Goal: Transaction & Acquisition: Purchase product/service

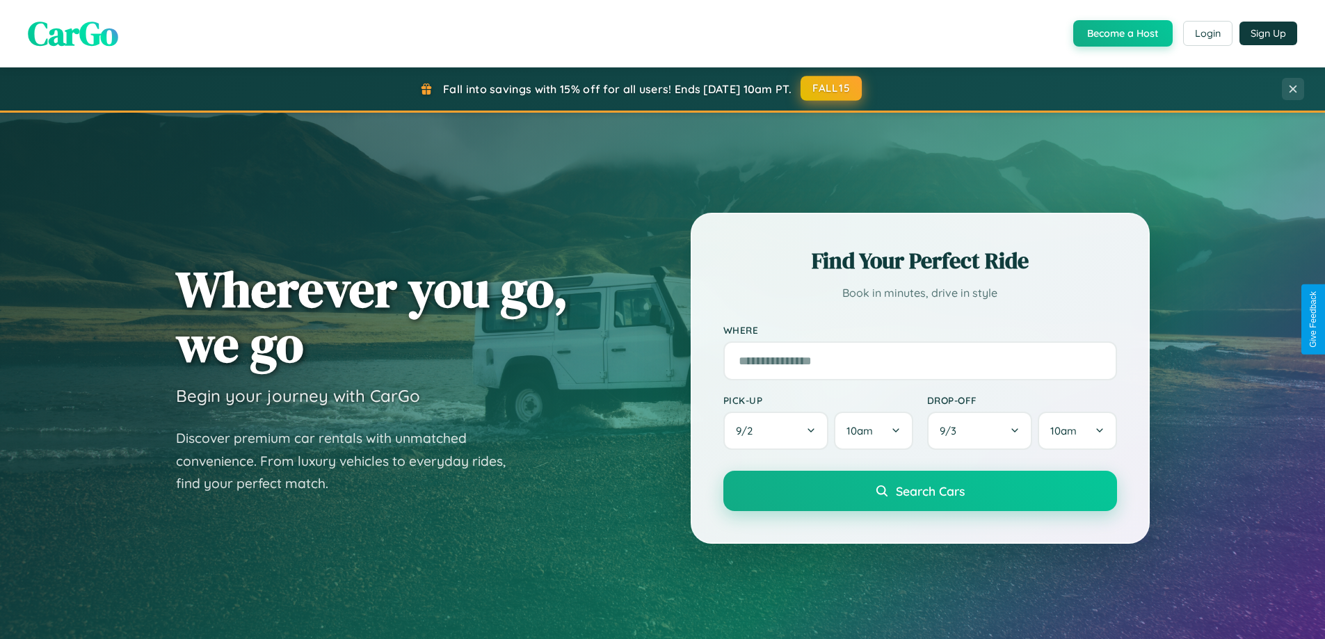
click at [832, 88] on button "FALL15" at bounding box center [831, 88] width 61 height 25
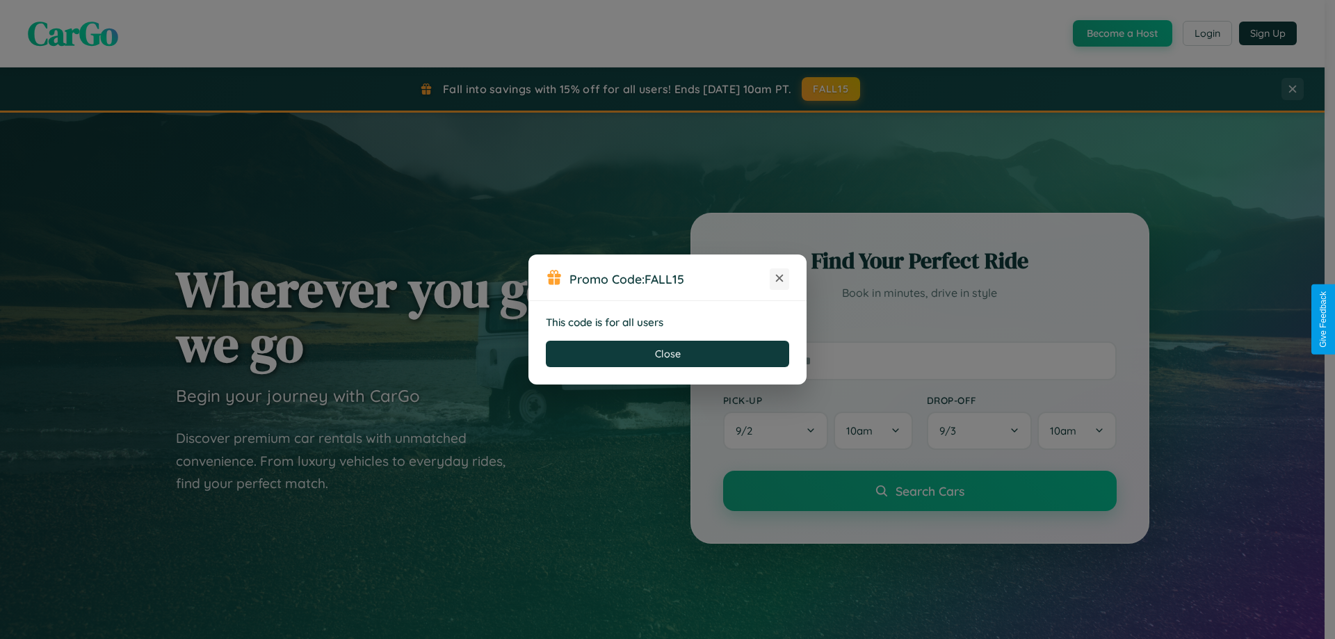
click at [780, 279] on icon at bounding box center [780, 278] width 14 height 14
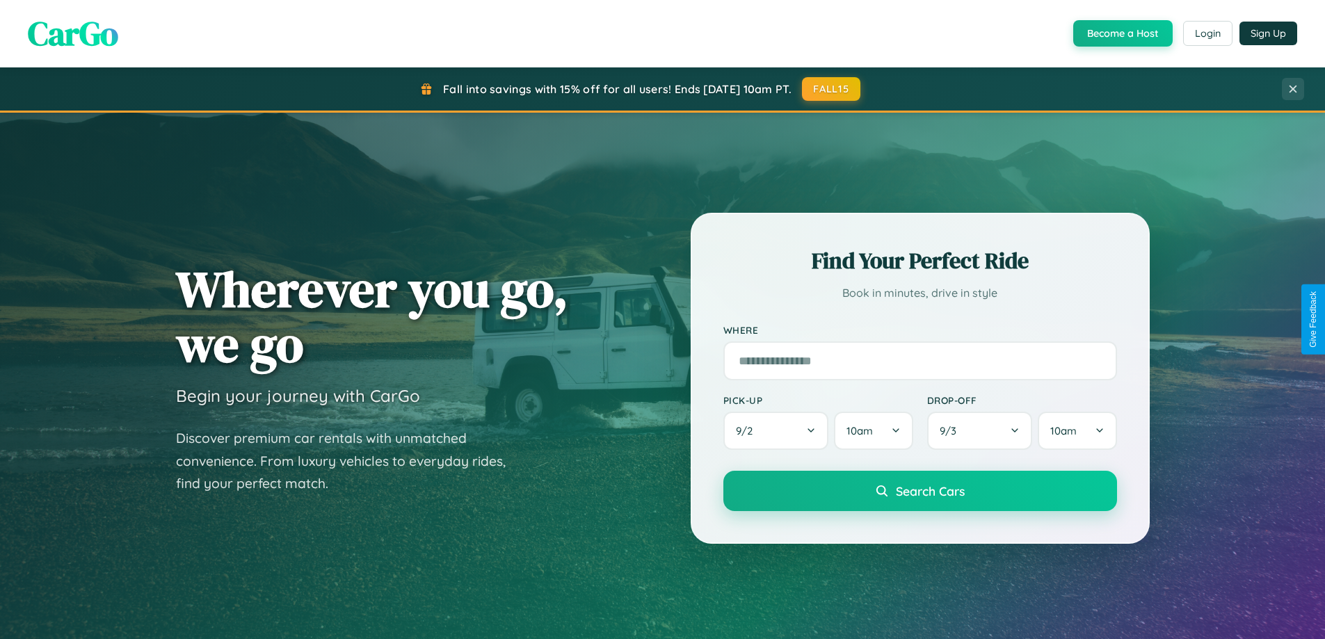
scroll to position [600, 0]
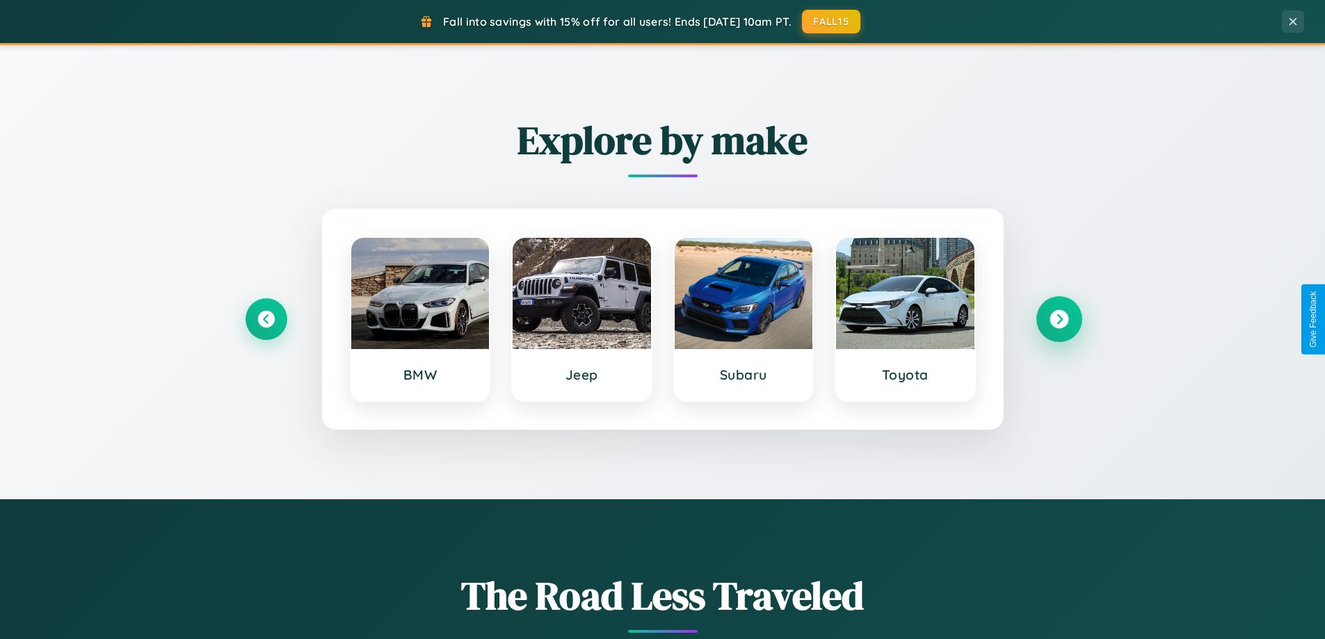
click at [1059, 319] on icon at bounding box center [1059, 319] width 19 height 19
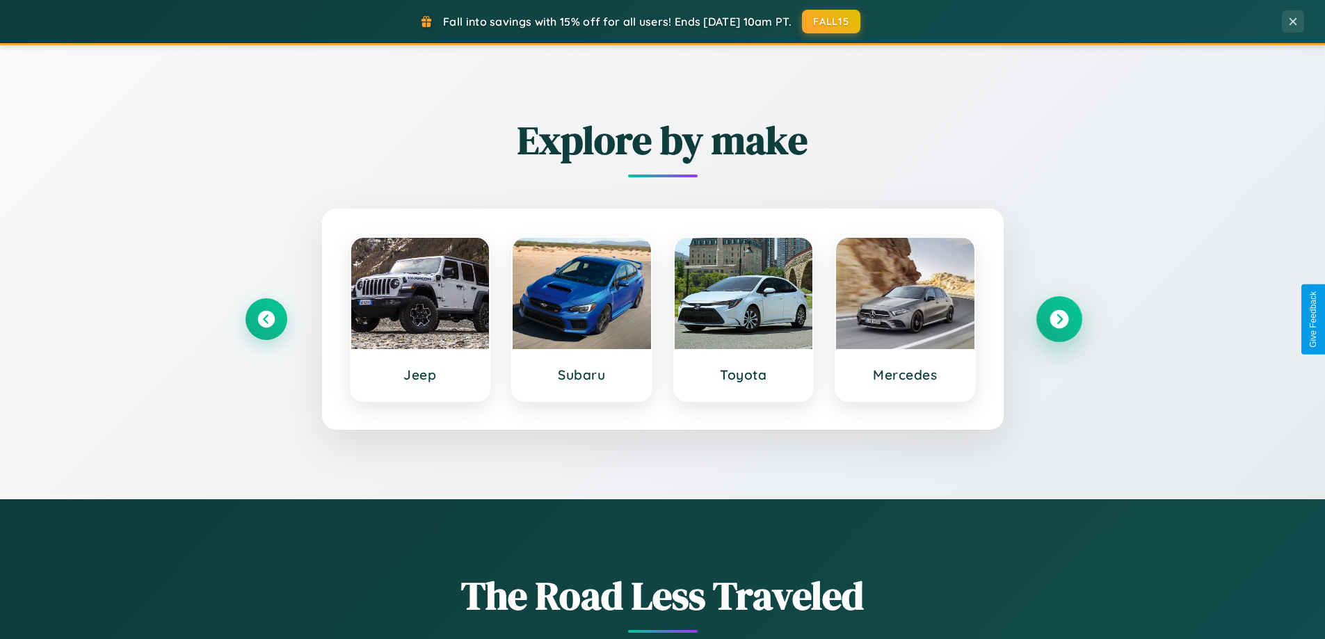
click at [1059, 319] on icon at bounding box center [1059, 319] width 19 height 19
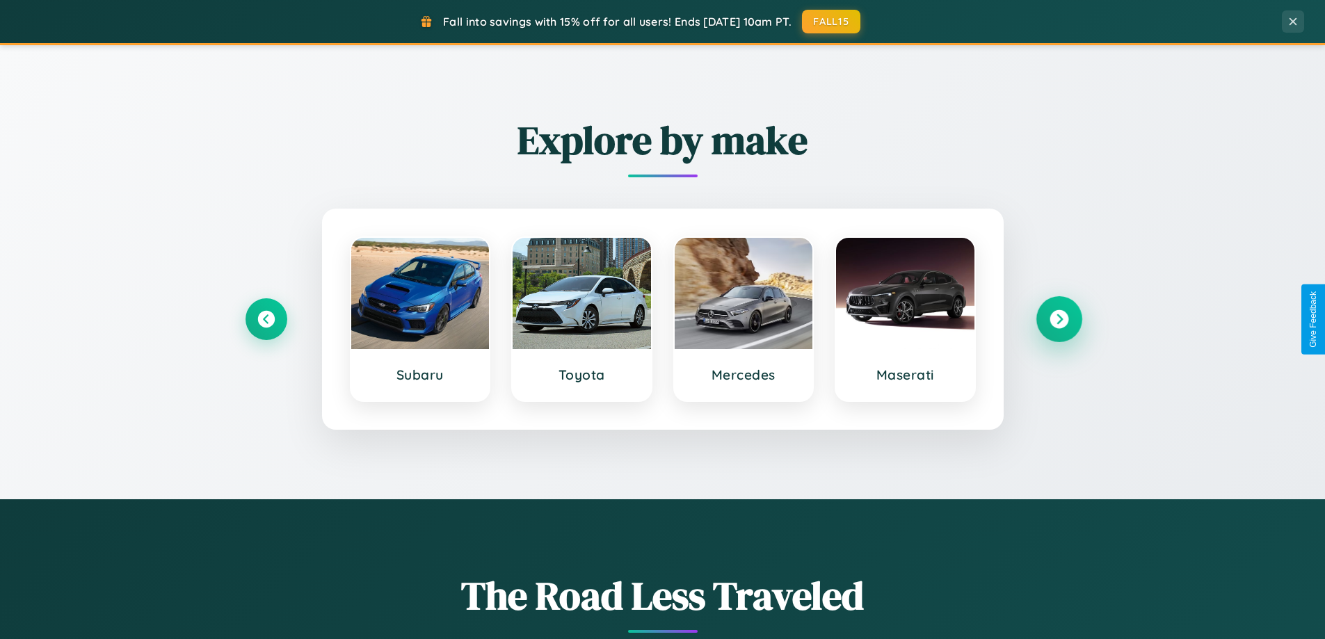
click at [1059, 319] on icon at bounding box center [1059, 319] width 19 height 19
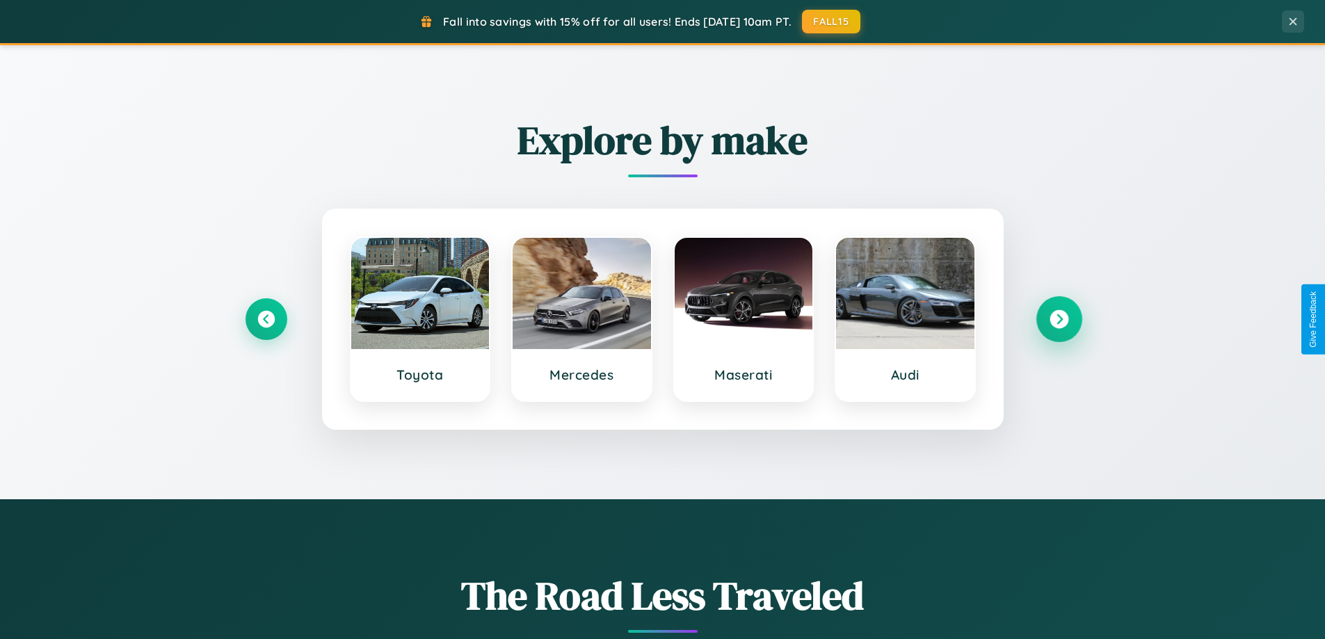
click at [1059, 319] on icon at bounding box center [1059, 319] width 19 height 19
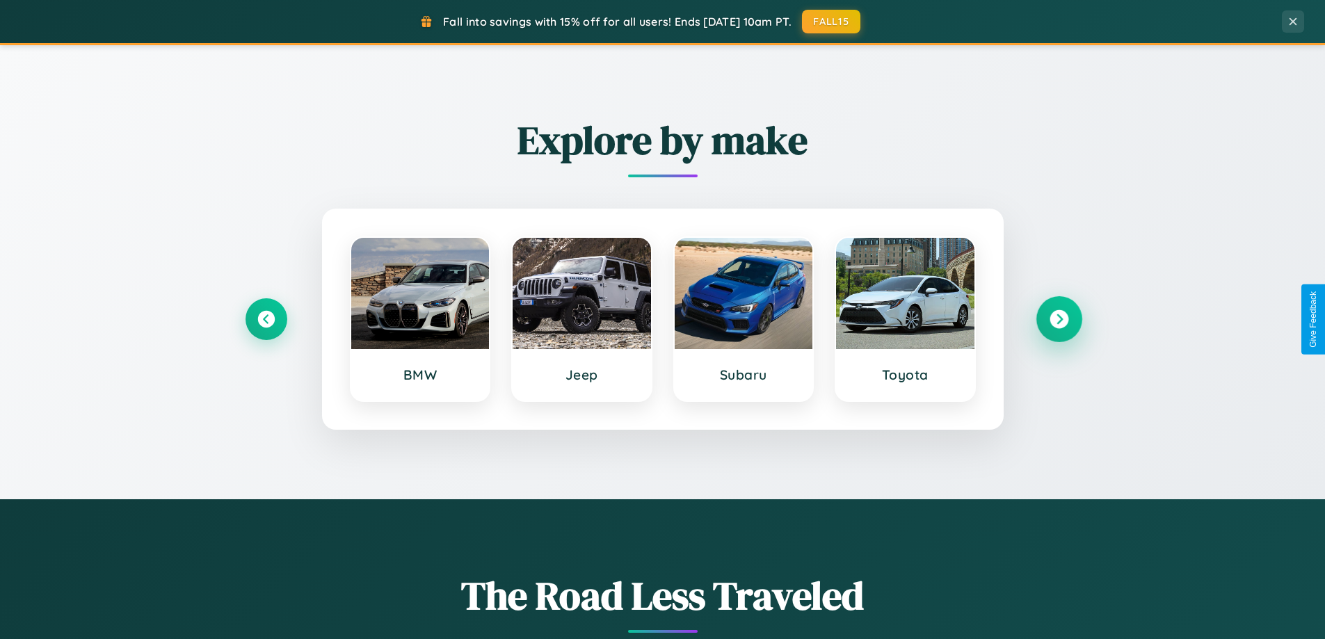
click at [1059, 319] on icon at bounding box center [1059, 319] width 19 height 19
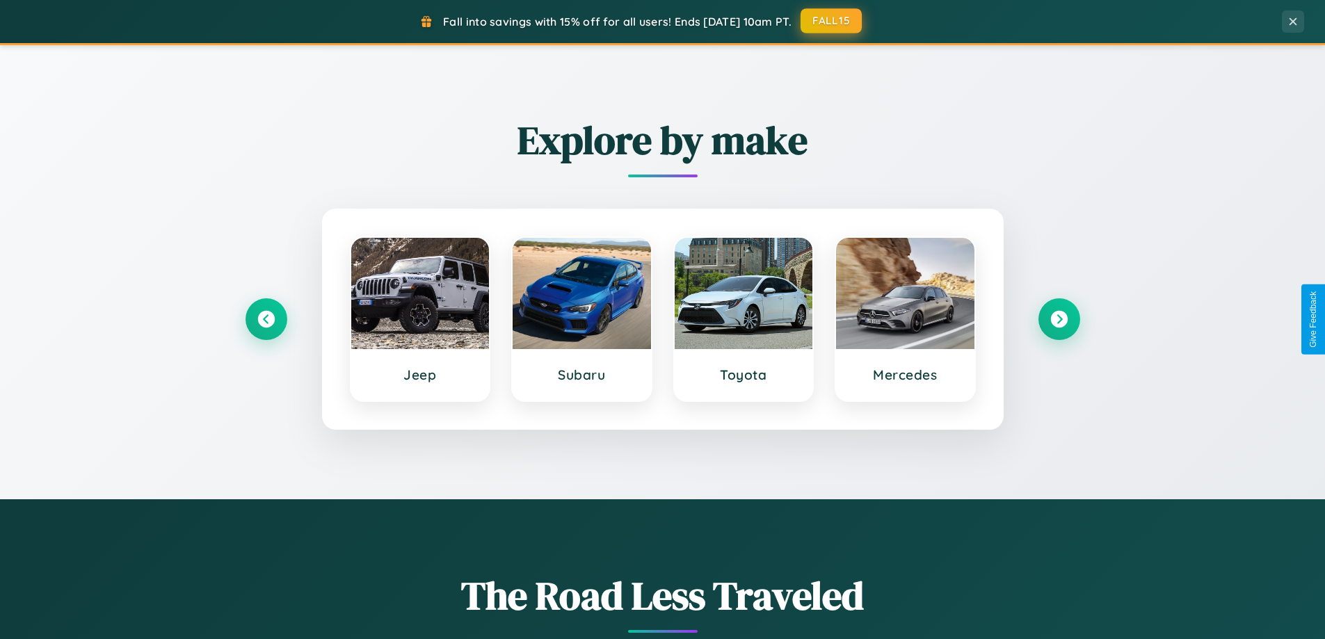
click at [832, 21] on button "FALL15" at bounding box center [831, 20] width 61 height 25
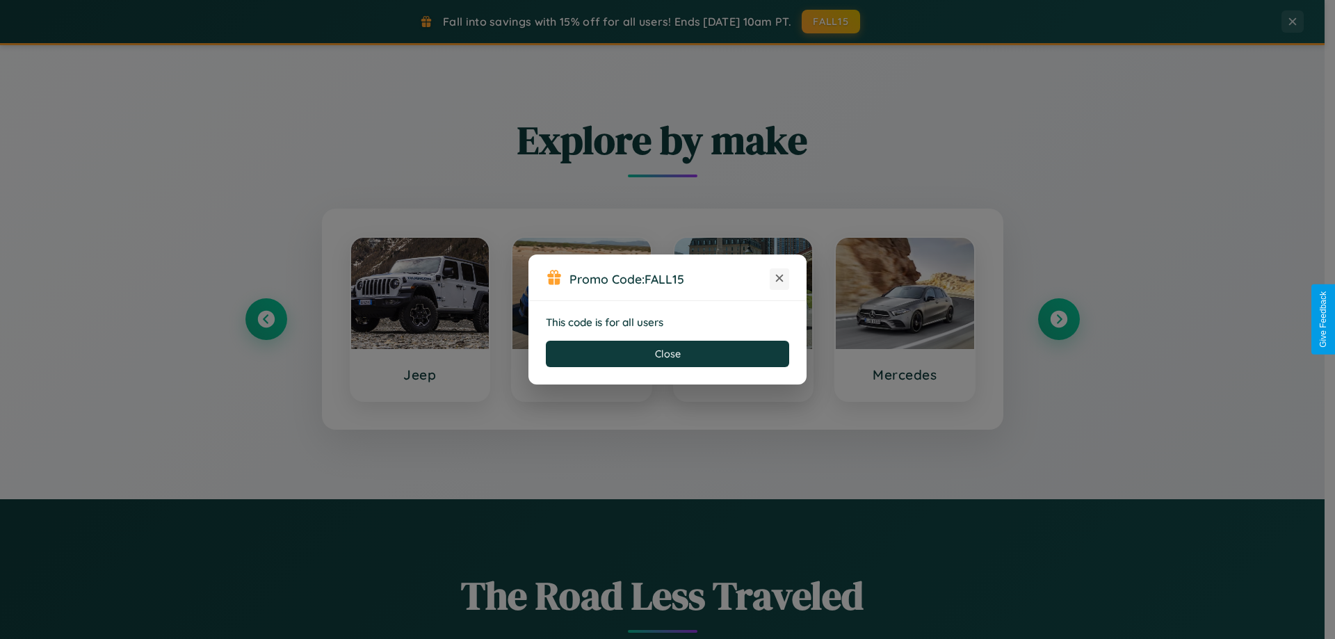
click at [780, 279] on icon at bounding box center [780, 278] width 14 height 14
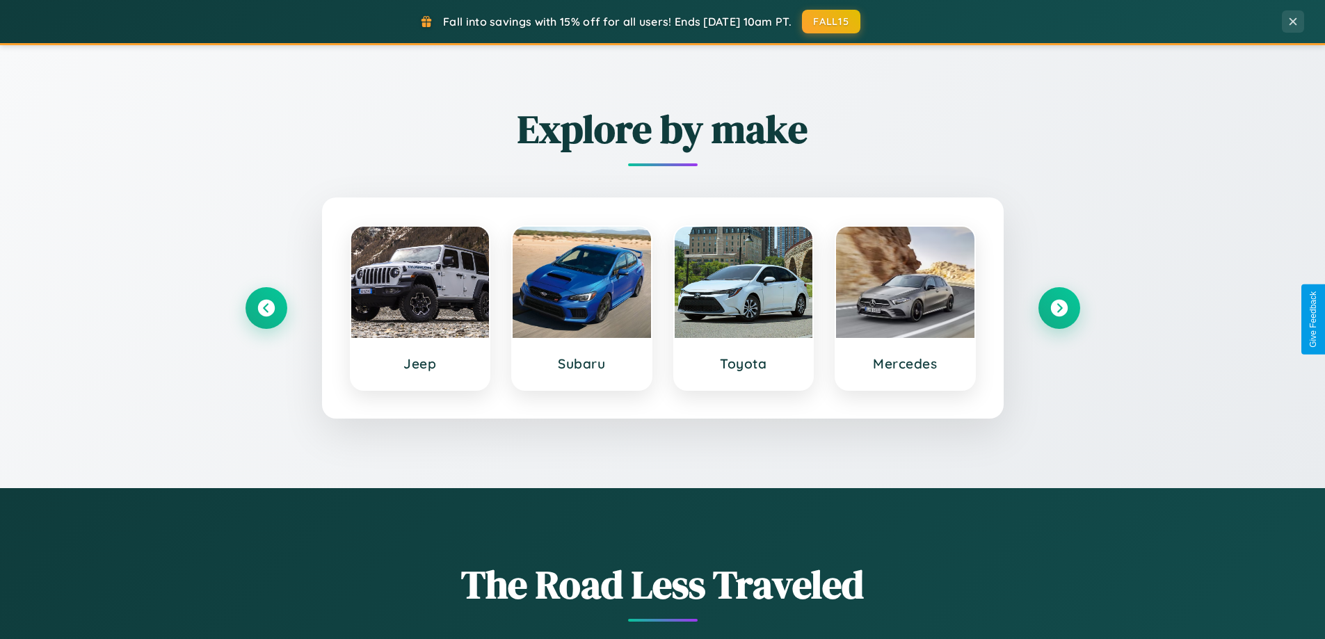
scroll to position [0, 0]
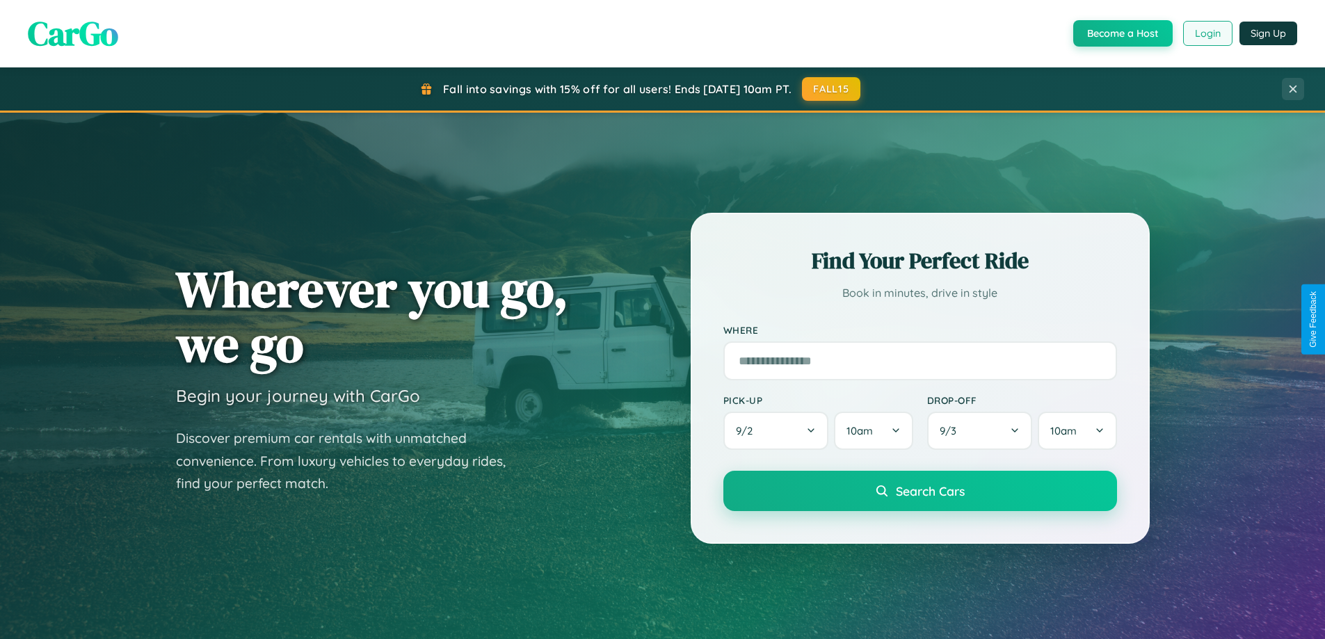
click at [1207, 33] on button "Login" at bounding box center [1207, 33] width 49 height 25
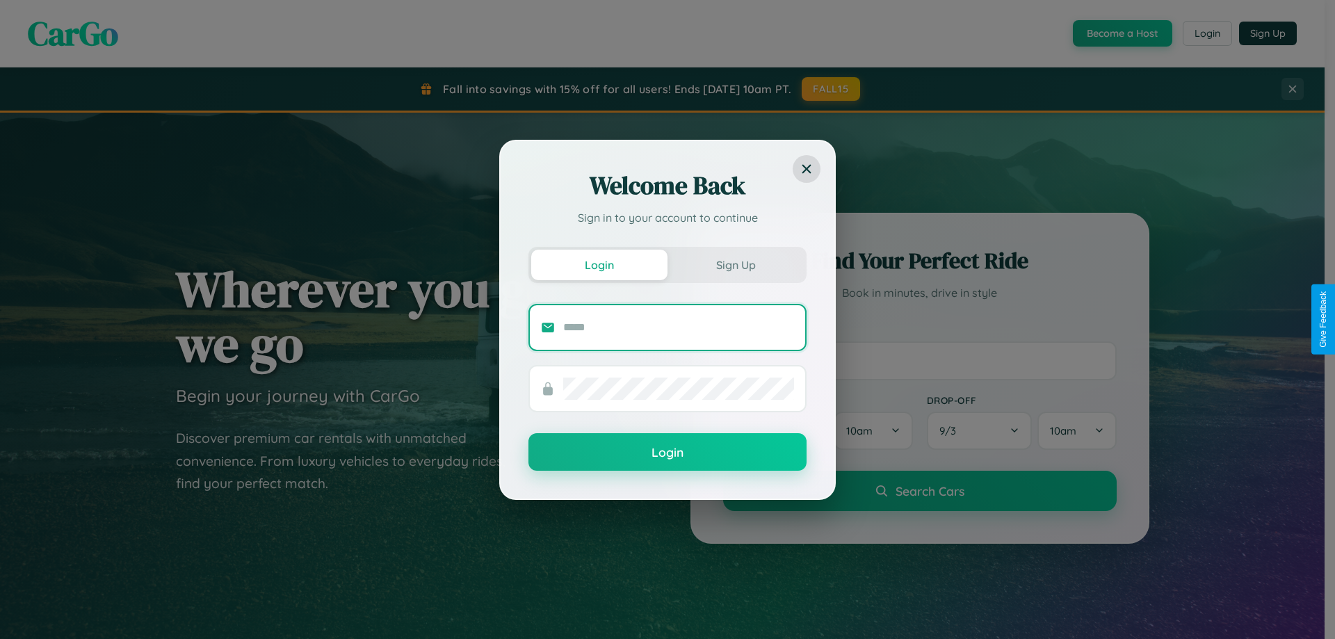
click at [679, 327] on input "text" at bounding box center [678, 327] width 231 height 22
type input "**********"
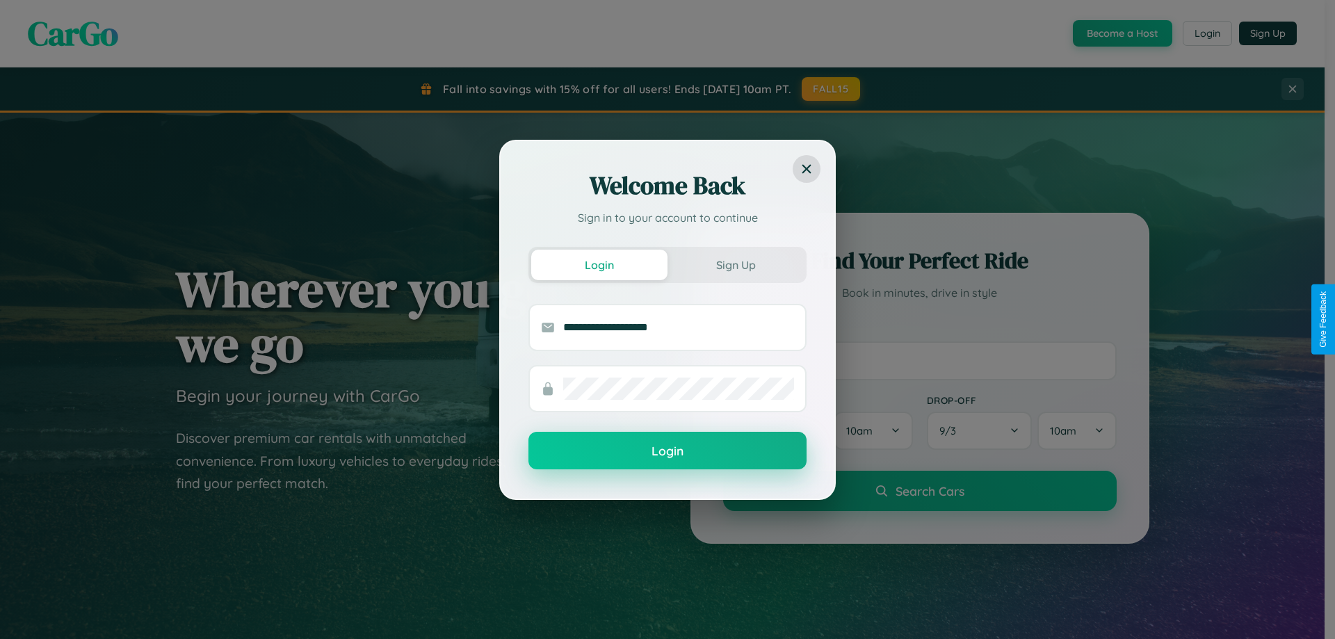
click at [668, 451] on button "Login" at bounding box center [668, 451] width 278 height 38
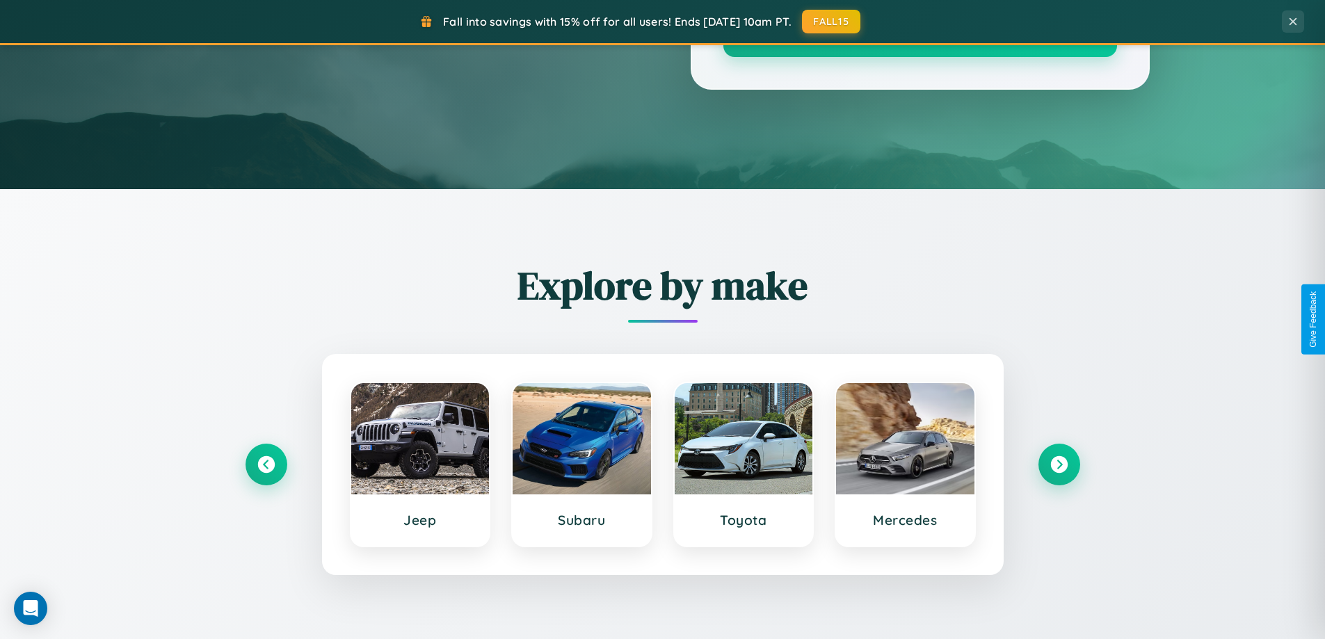
scroll to position [2676, 0]
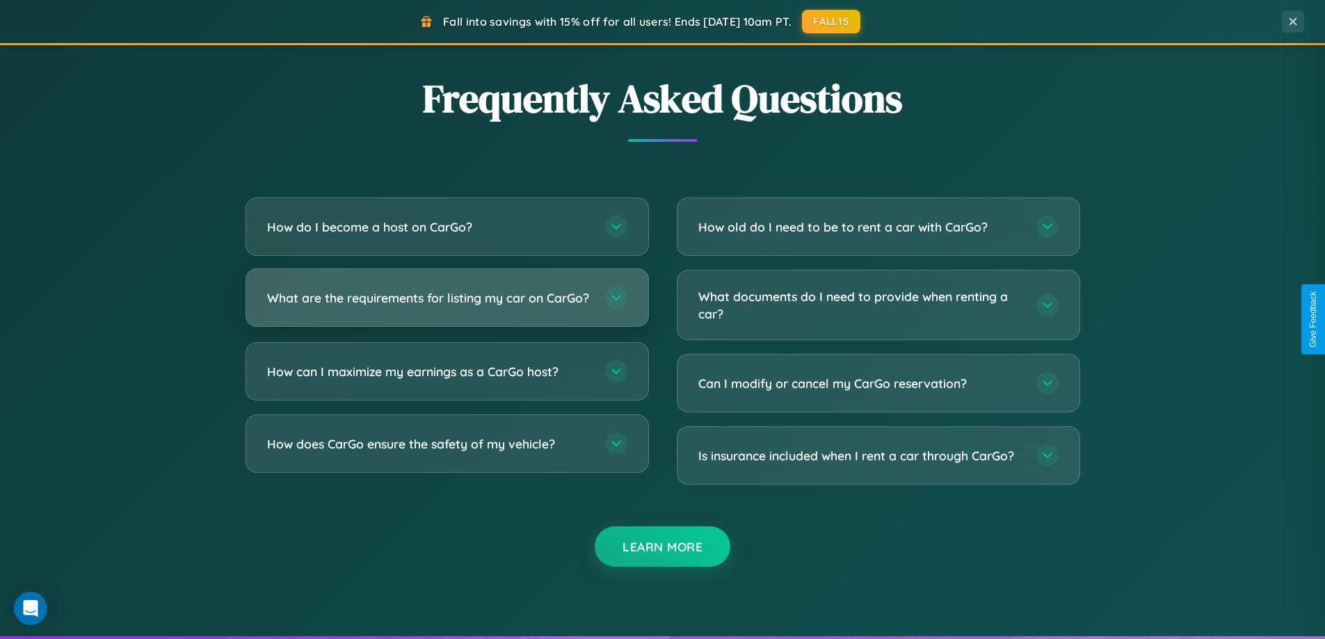
click at [447, 304] on h3 "What are the requirements for listing my car on CarGo?" at bounding box center [429, 297] width 324 height 17
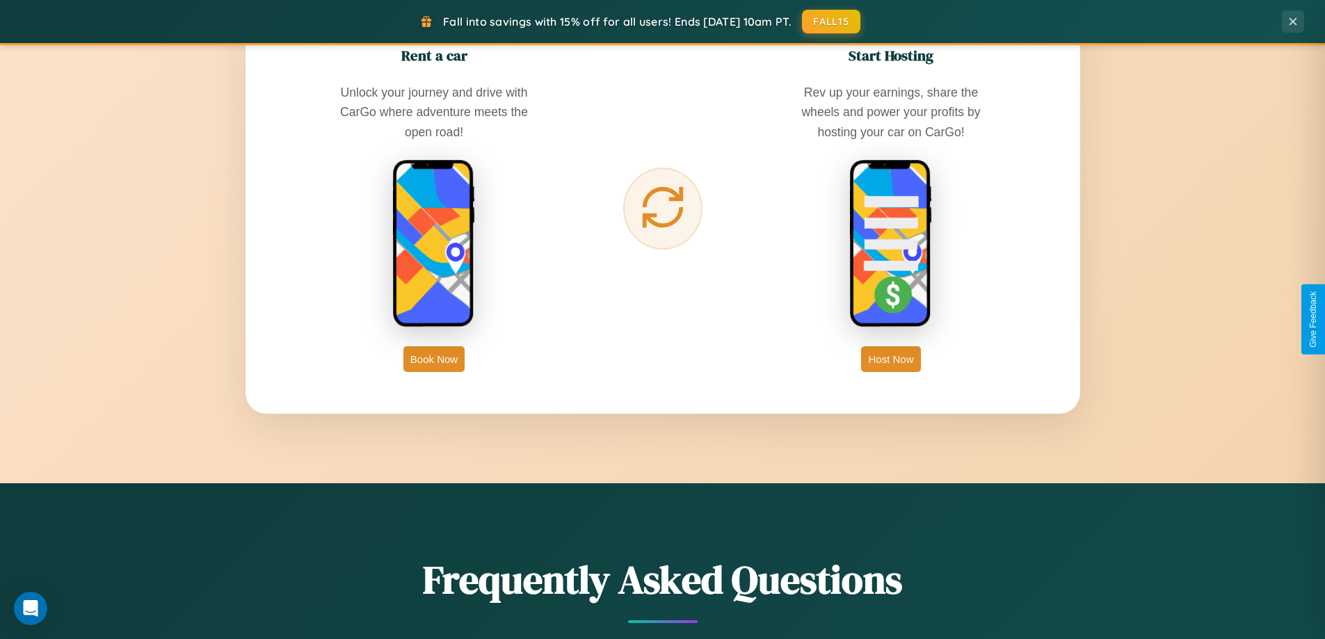
scroll to position [600, 0]
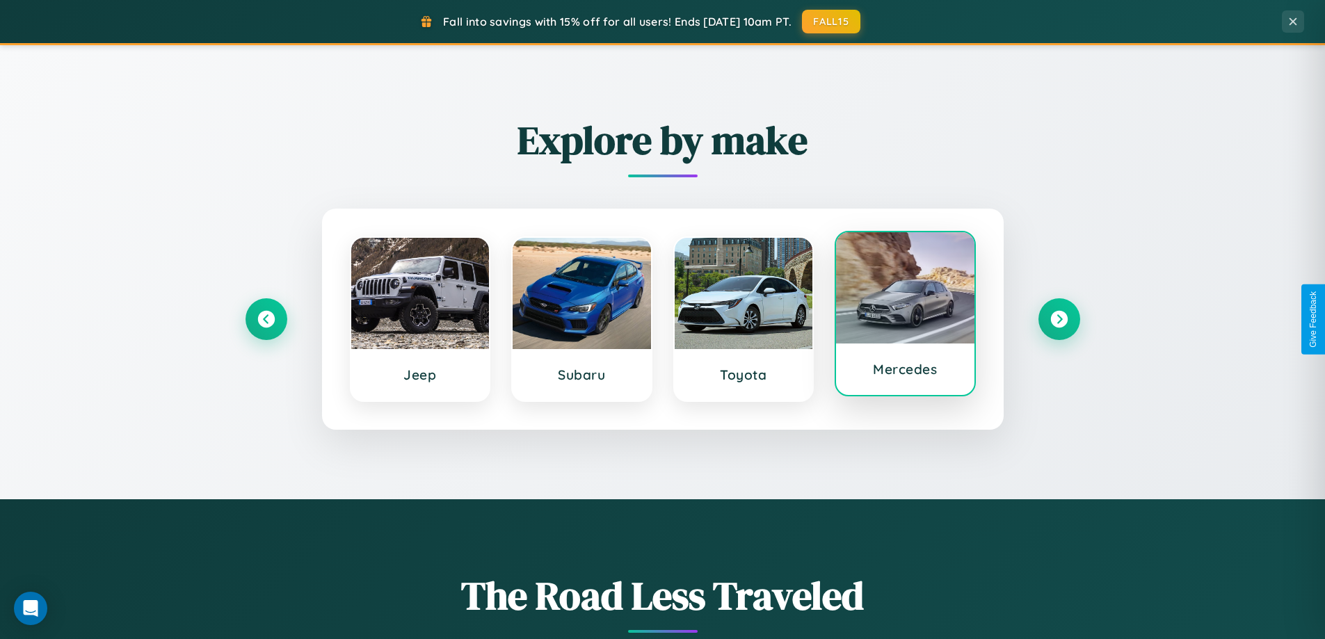
click at [905, 314] on div at bounding box center [905, 287] width 138 height 111
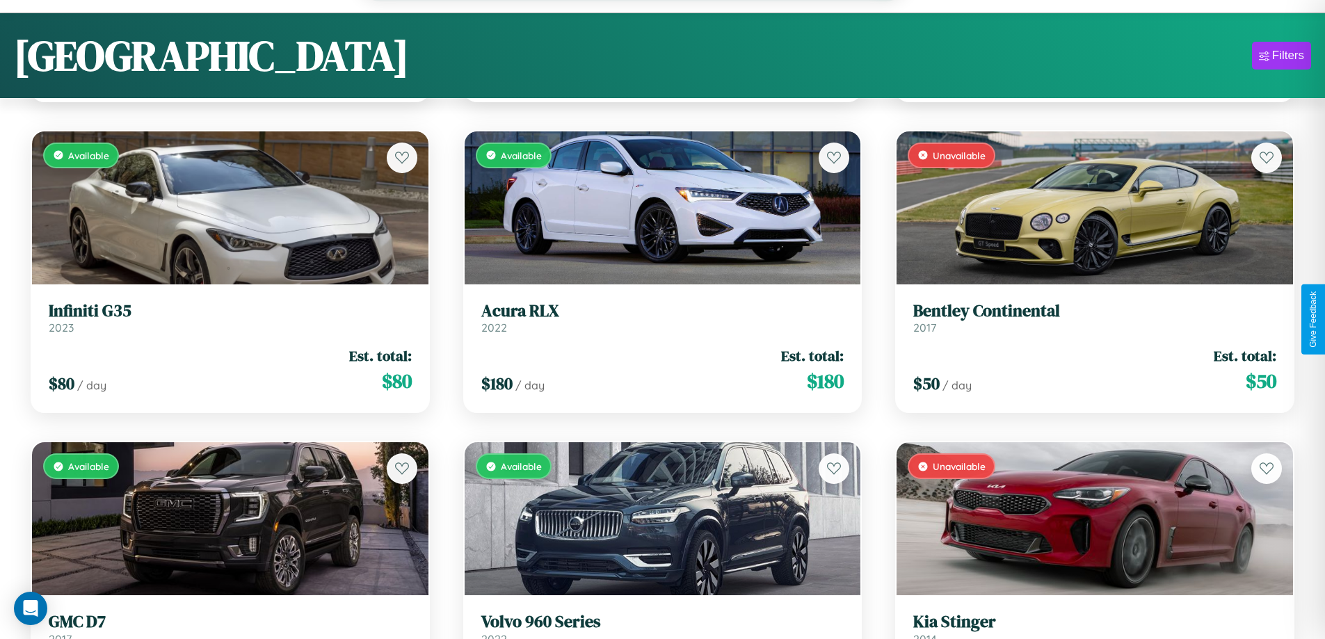
scroll to position [10784, 0]
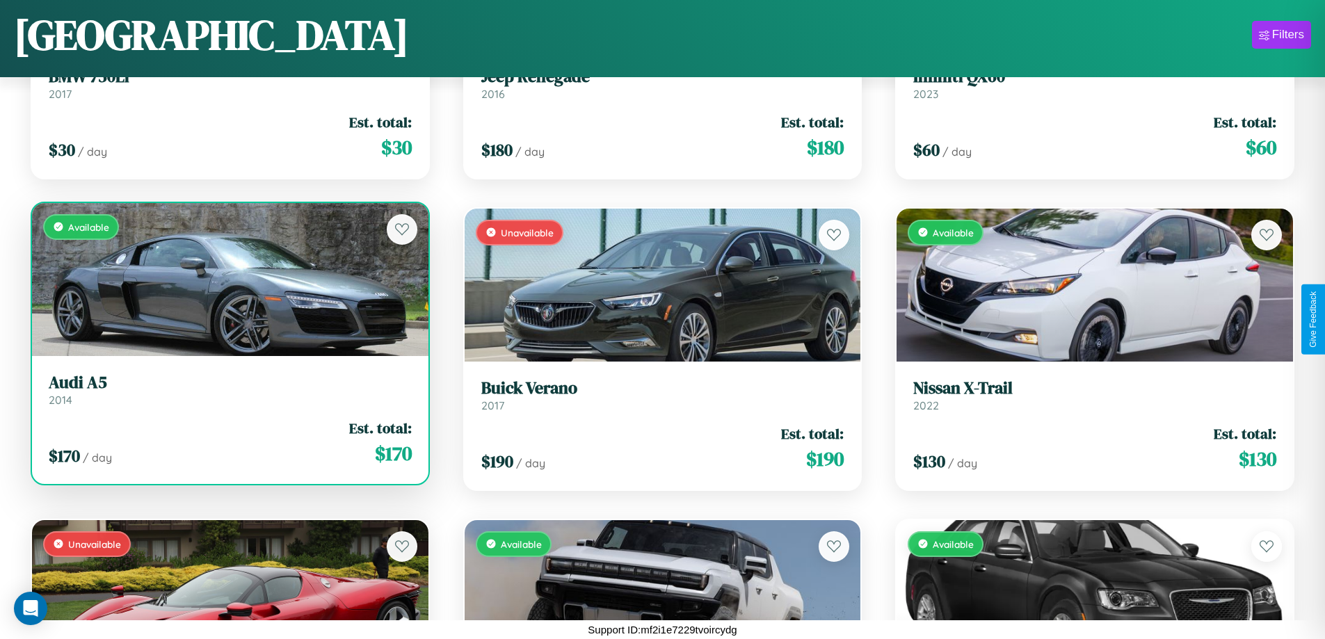
click at [228, 283] on div "Available" at bounding box center [230, 279] width 396 height 153
click at [228, 279] on div "Available" at bounding box center [230, 279] width 396 height 153
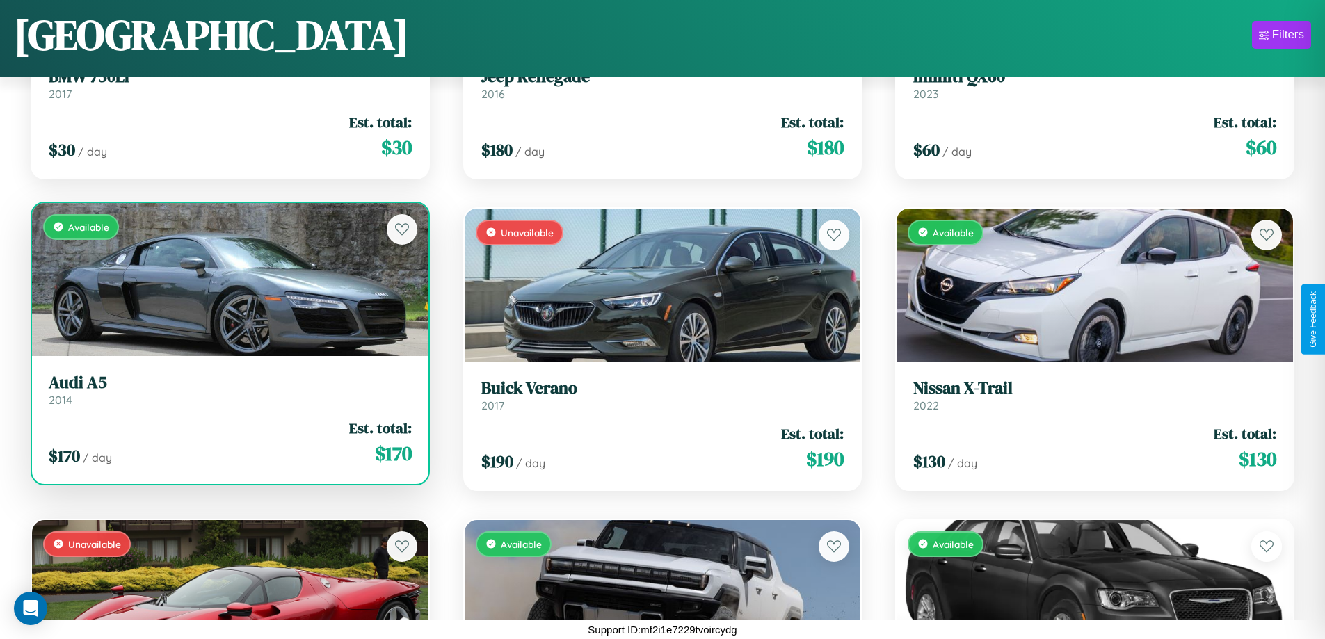
click at [228, 279] on div "Available" at bounding box center [230, 279] width 396 height 153
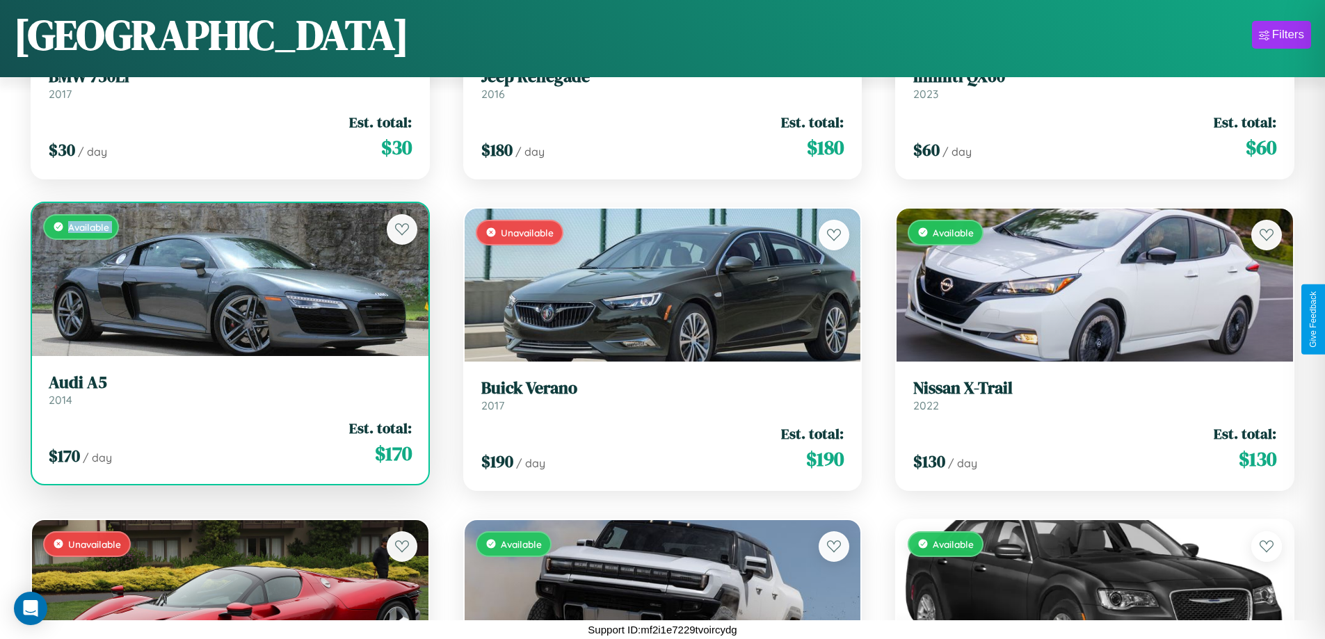
click at [228, 279] on div "Available" at bounding box center [230, 279] width 396 height 153
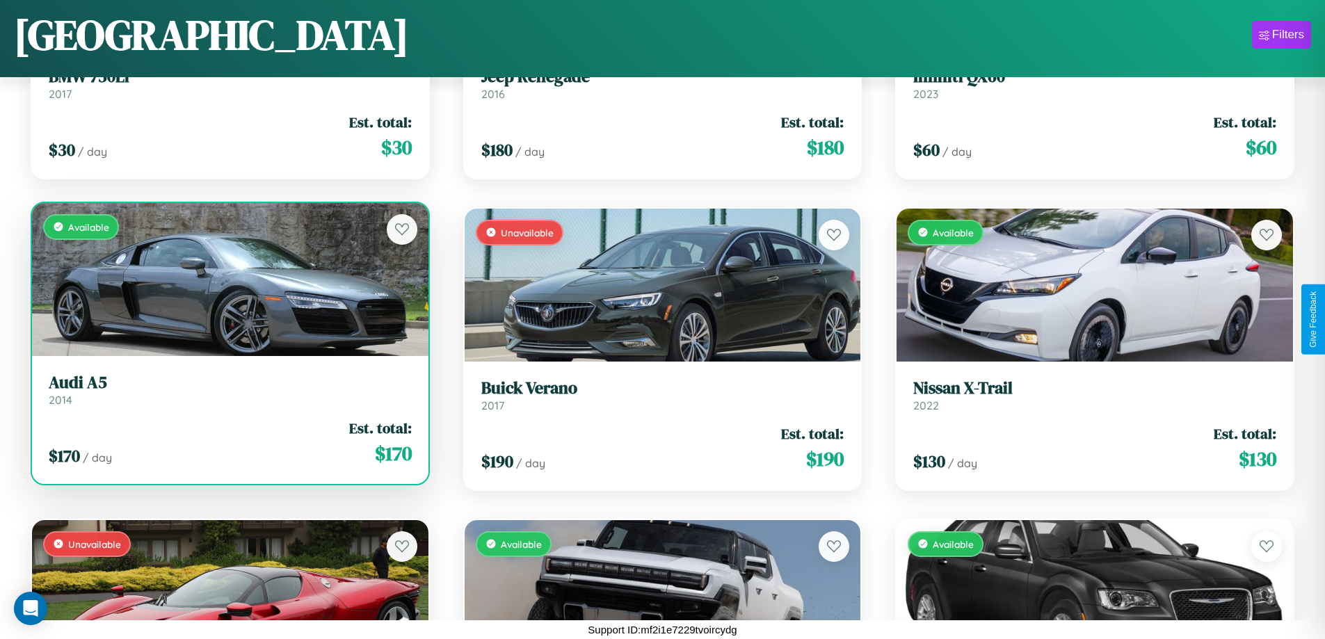
click at [228, 279] on div "Available" at bounding box center [230, 279] width 396 height 153
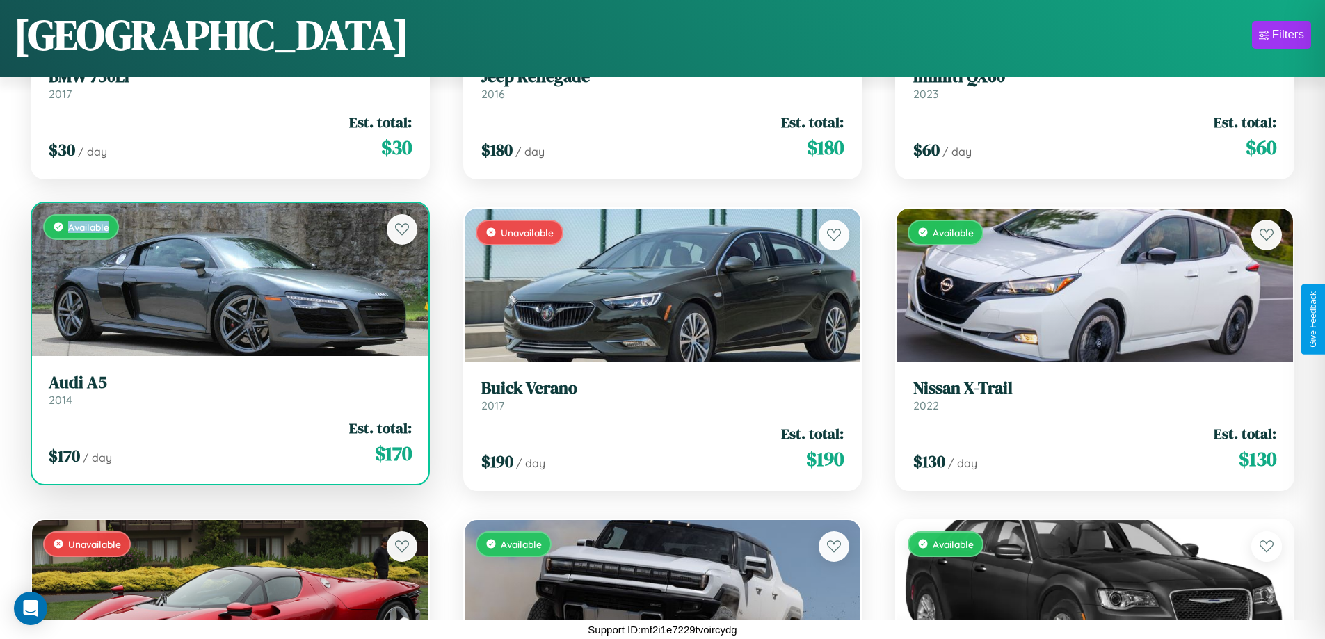
click at [228, 279] on div "Available" at bounding box center [230, 279] width 396 height 153
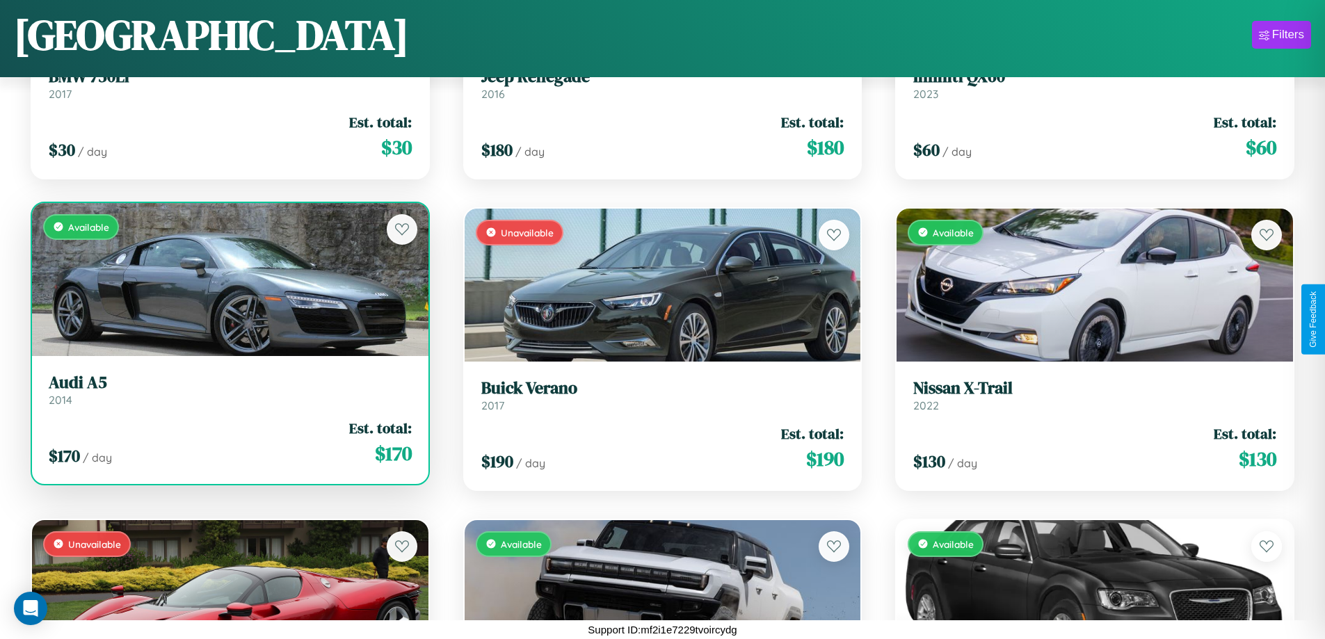
click at [228, 389] on h3 "Audi A5" at bounding box center [230, 383] width 363 height 20
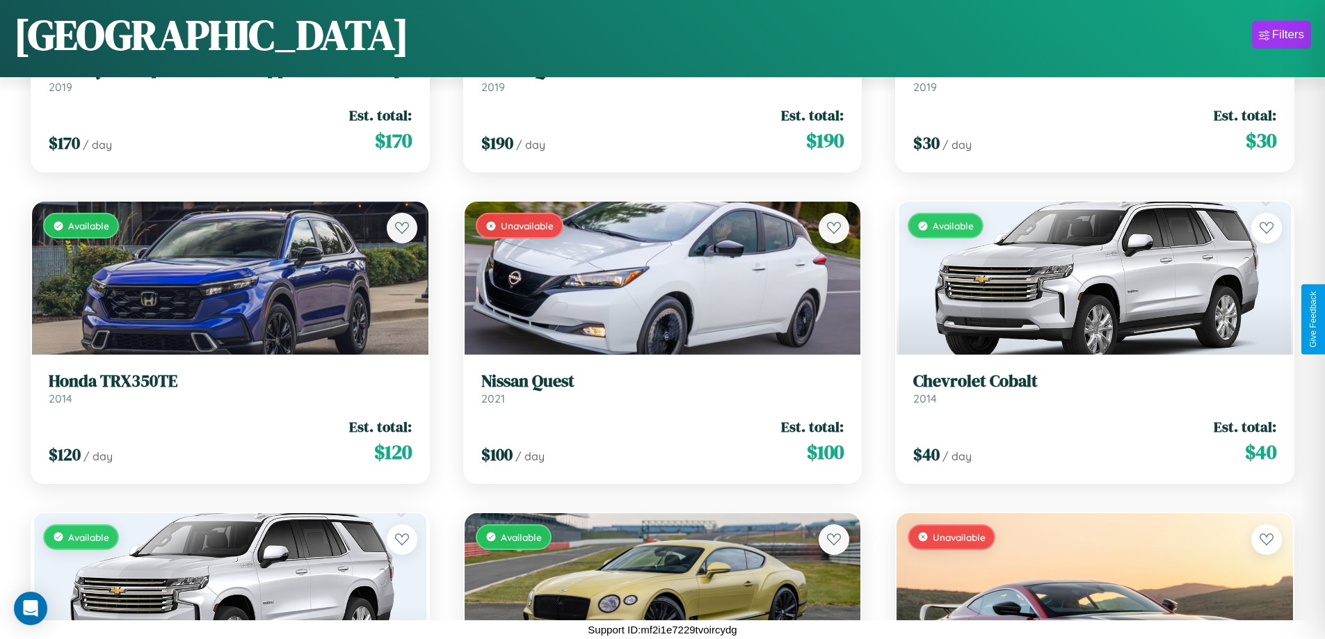
scroll to position [4244, 0]
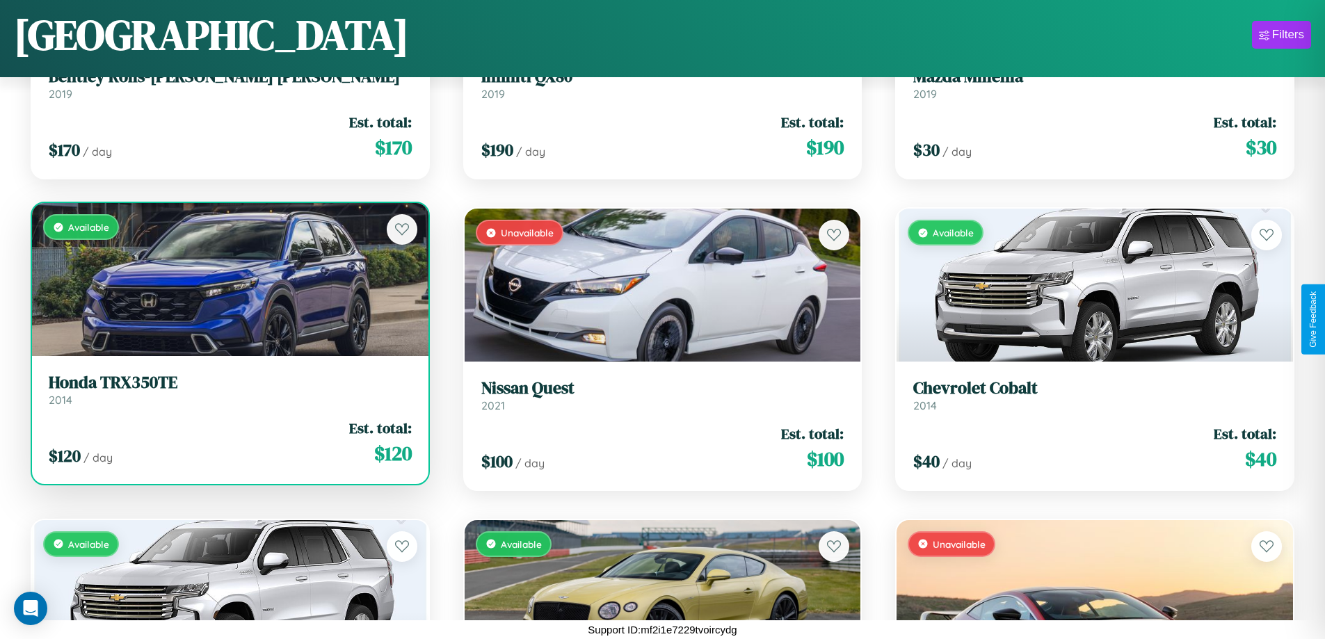
click at [228, 395] on link "Honda TRX350TE 2014" at bounding box center [230, 390] width 363 height 34
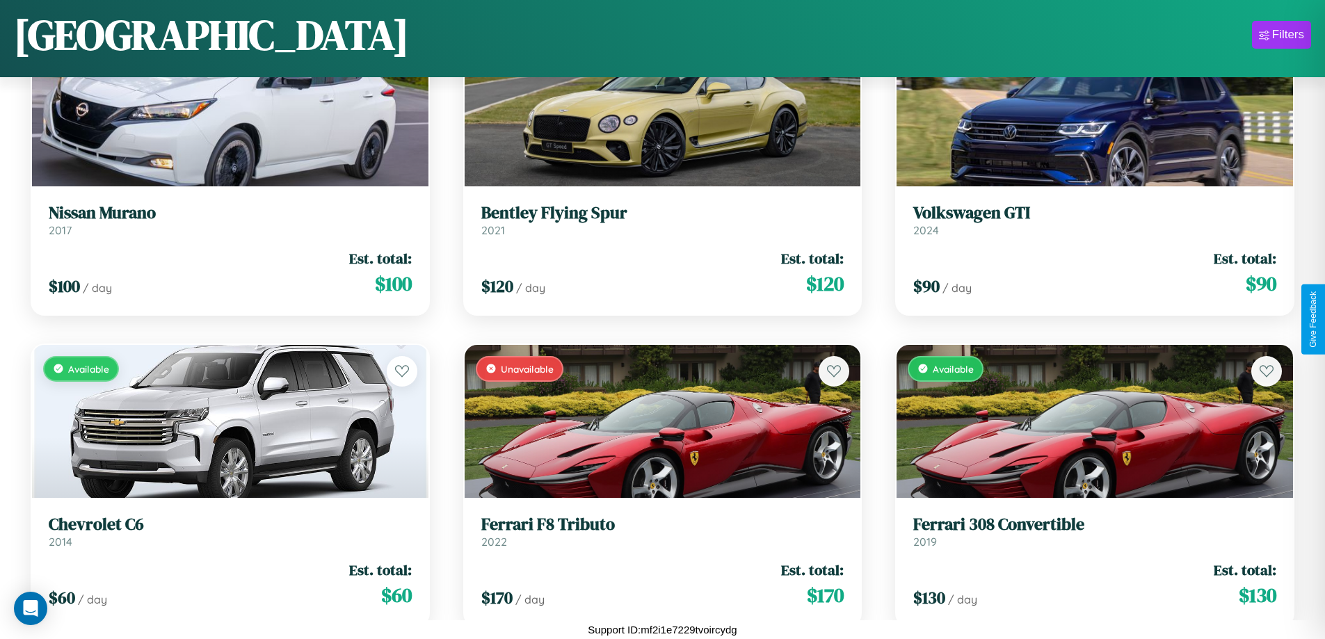
scroll to position [1130, 0]
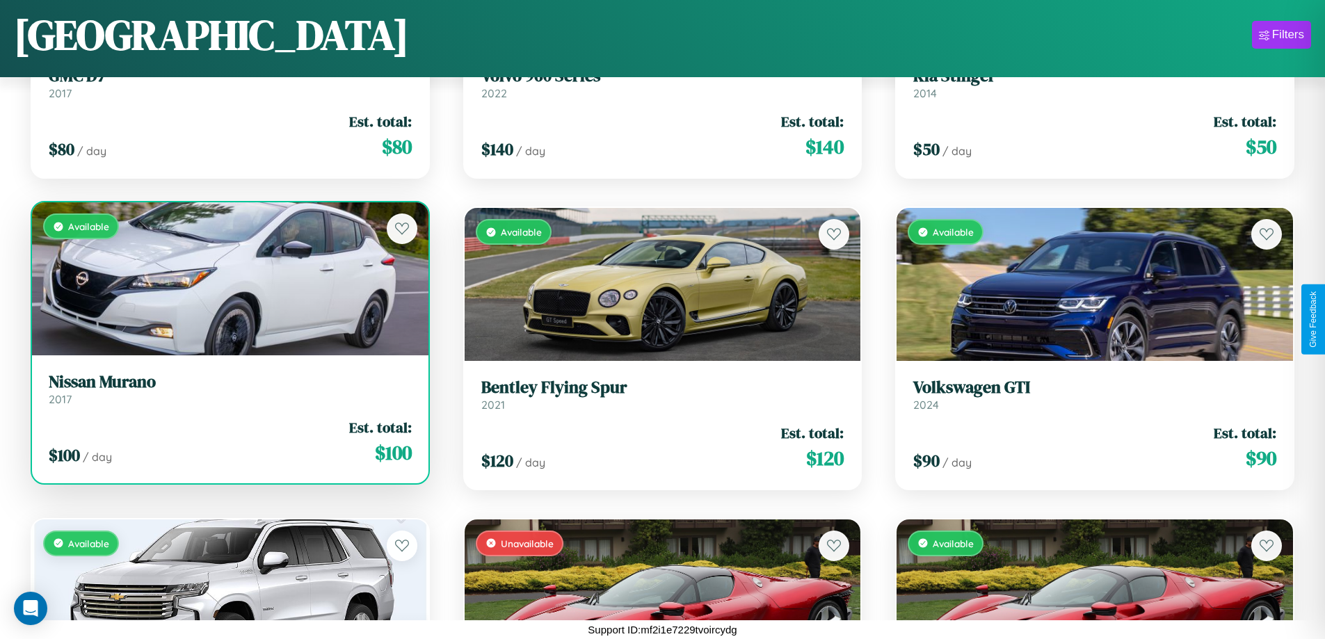
click at [228, 284] on div "Available" at bounding box center [230, 278] width 396 height 153
click at [228, 279] on div "Available" at bounding box center [230, 278] width 396 height 153
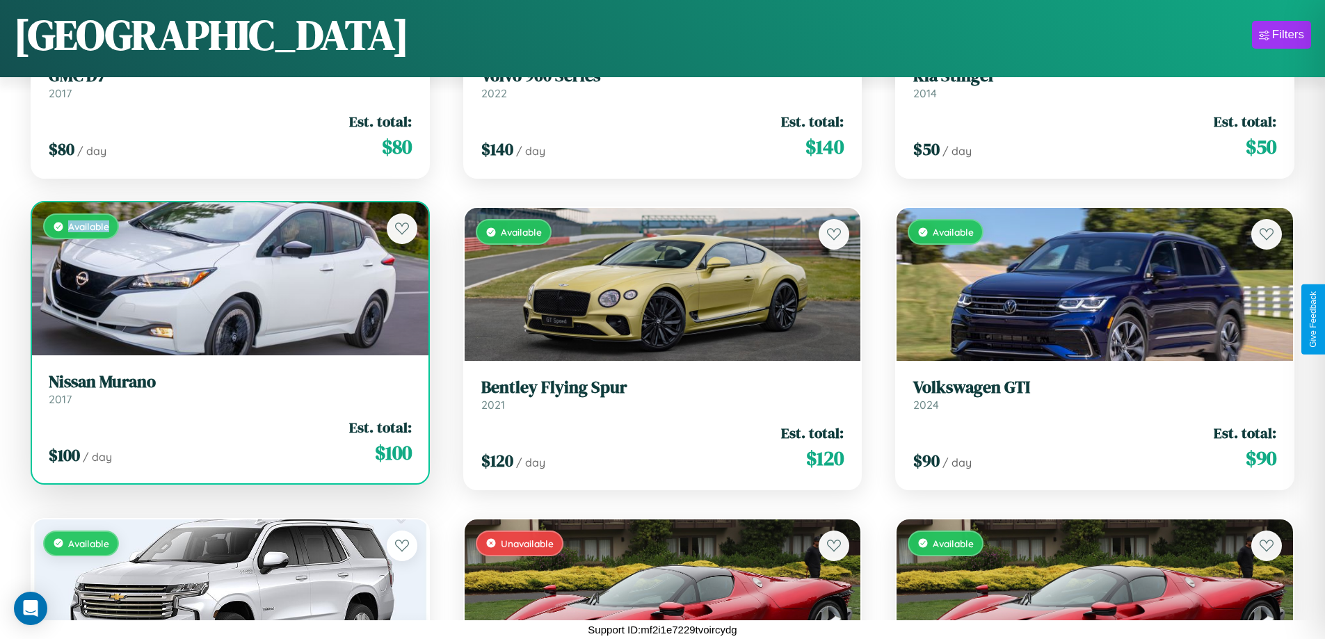
click at [228, 279] on div "Available" at bounding box center [230, 278] width 396 height 153
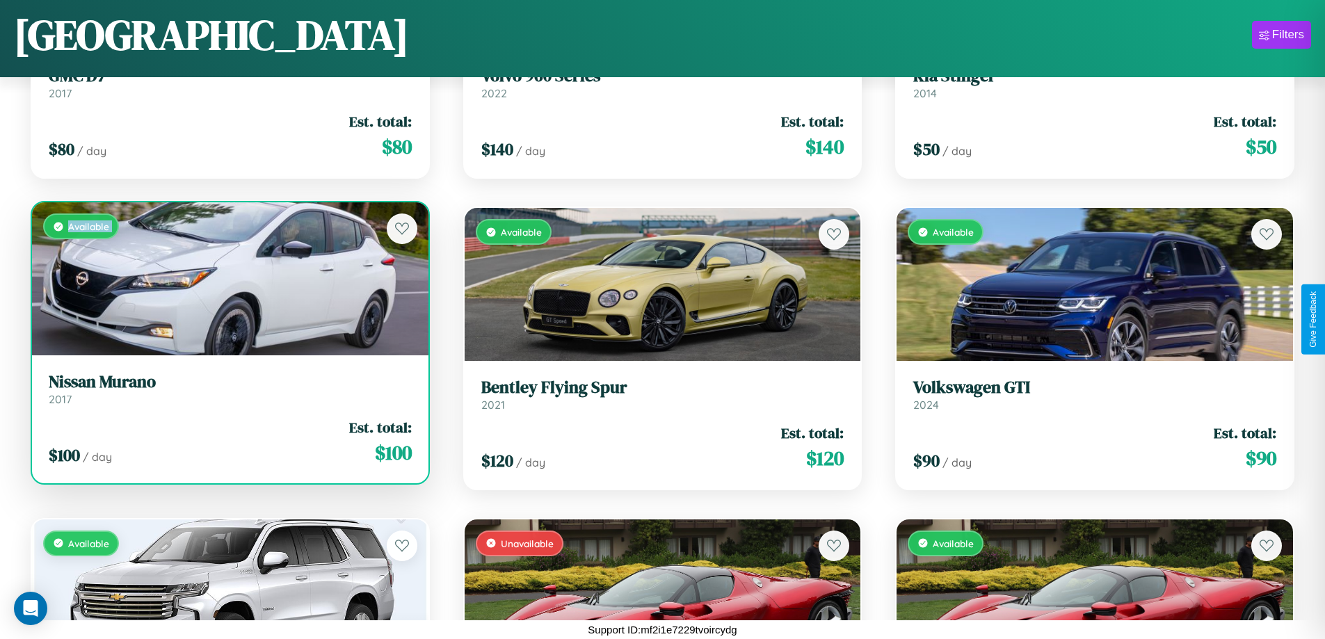
click at [228, 279] on div "Available" at bounding box center [230, 278] width 396 height 153
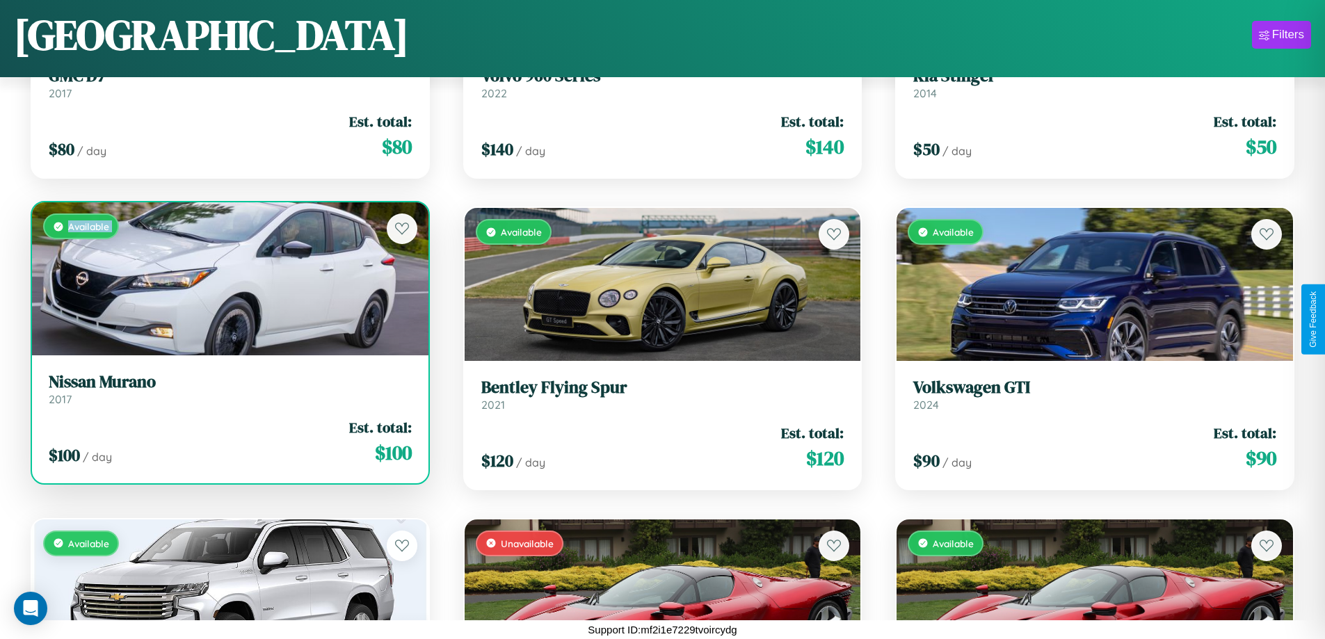
click at [228, 279] on div "Available" at bounding box center [230, 278] width 396 height 153
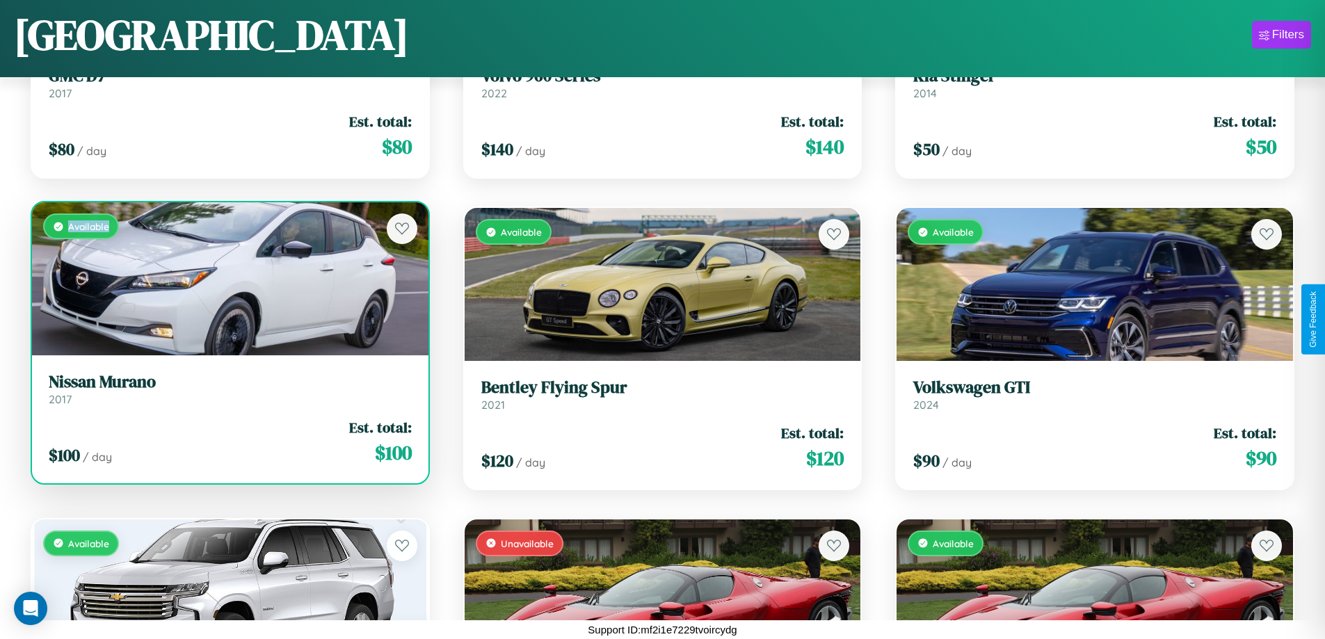
click at [228, 279] on div "Available" at bounding box center [230, 278] width 396 height 153
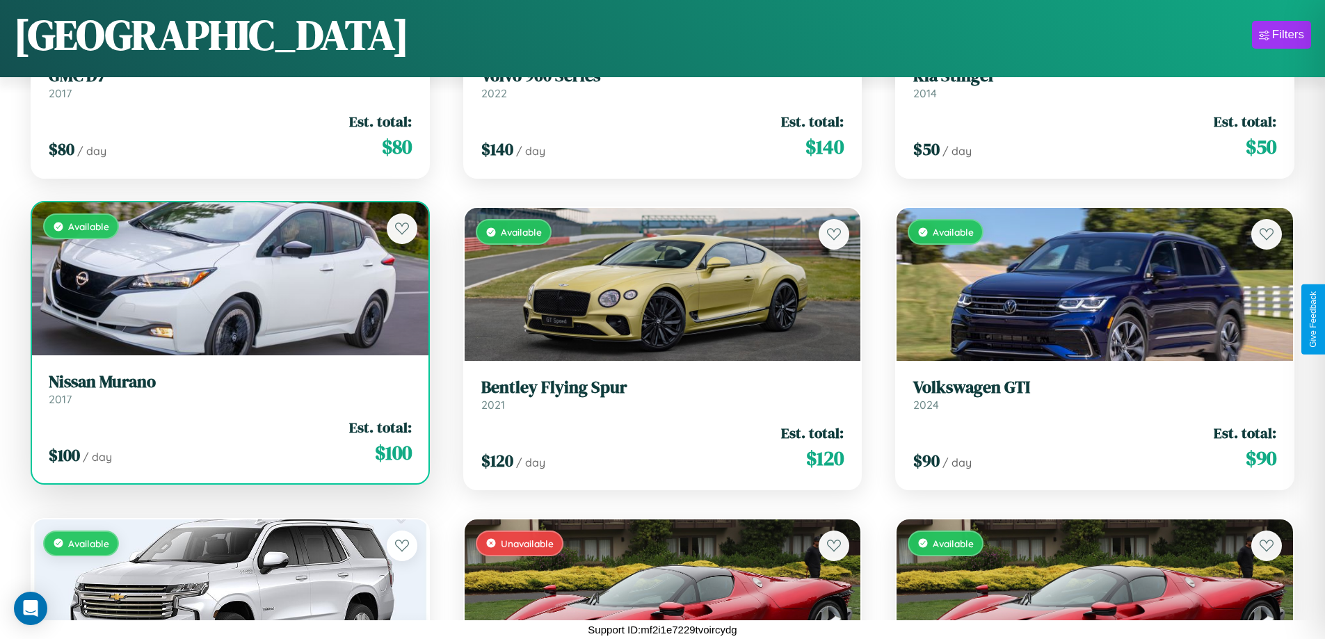
click at [228, 389] on h3 "Nissan Murano" at bounding box center [230, 382] width 363 height 20
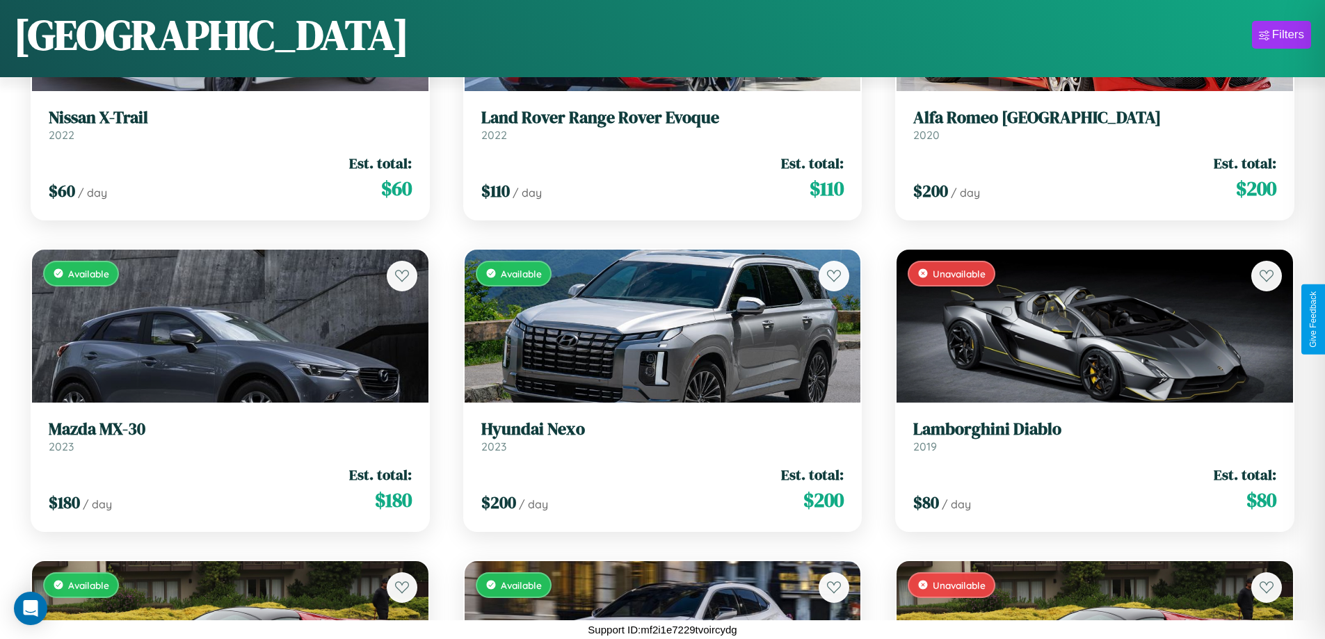
scroll to position [10162, 0]
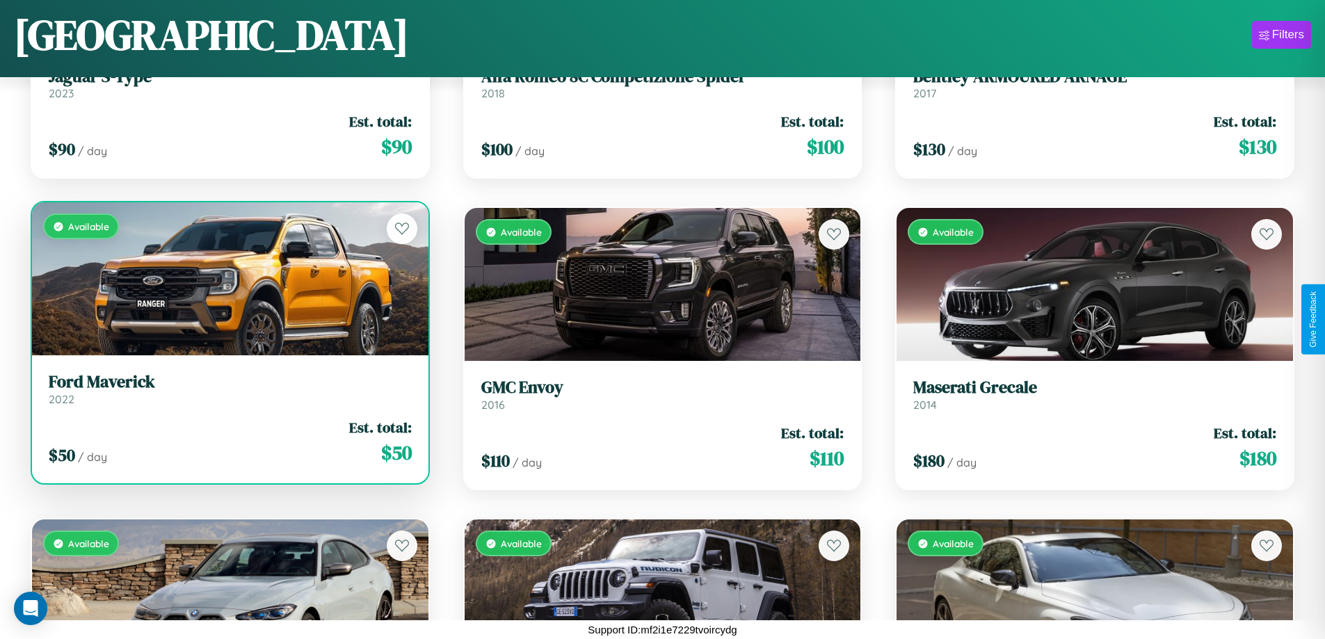
click at [228, 389] on h3 "Ford Maverick" at bounding box center [230, 382] width 363 height 20
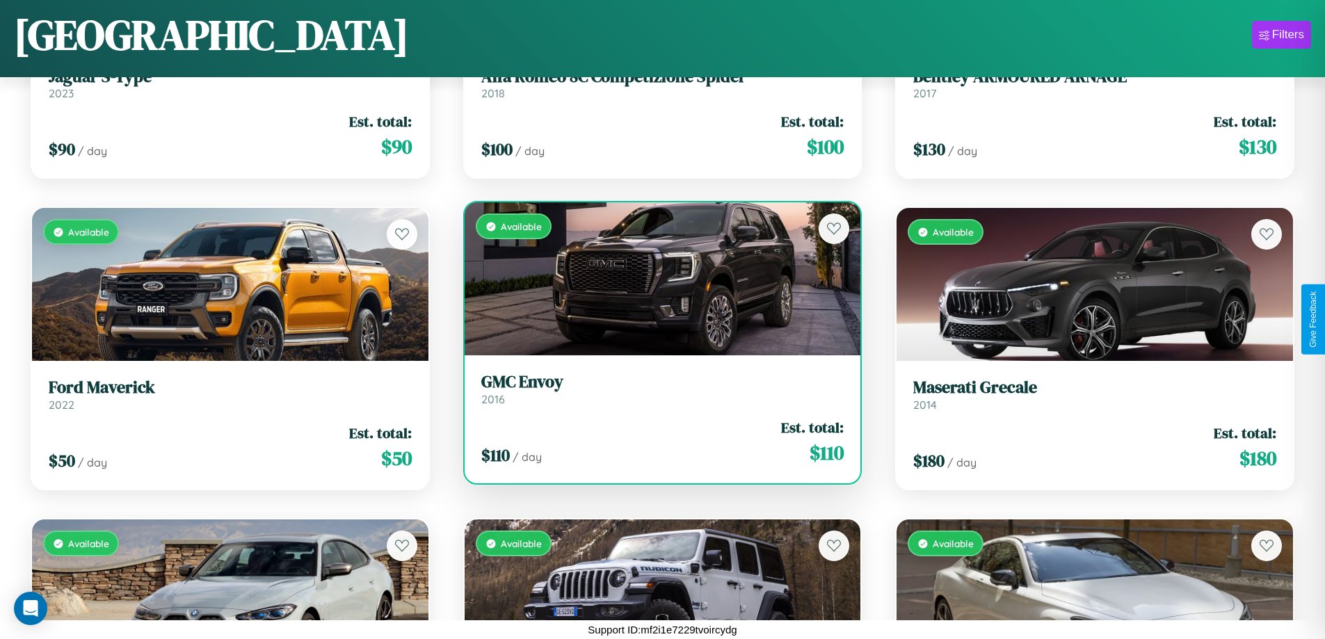
scroll to position [9539, 0]
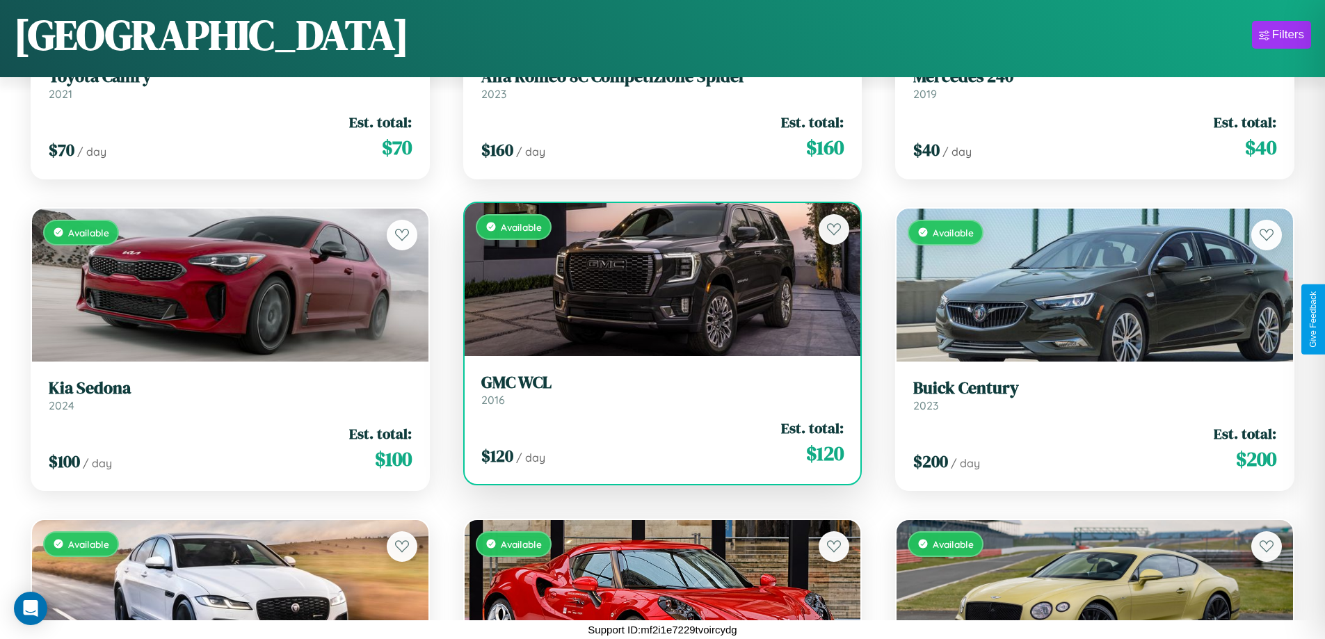
click at [657, 389] on h3 "GMC WCL" at bounding box center [662, 383] width 363 height 20
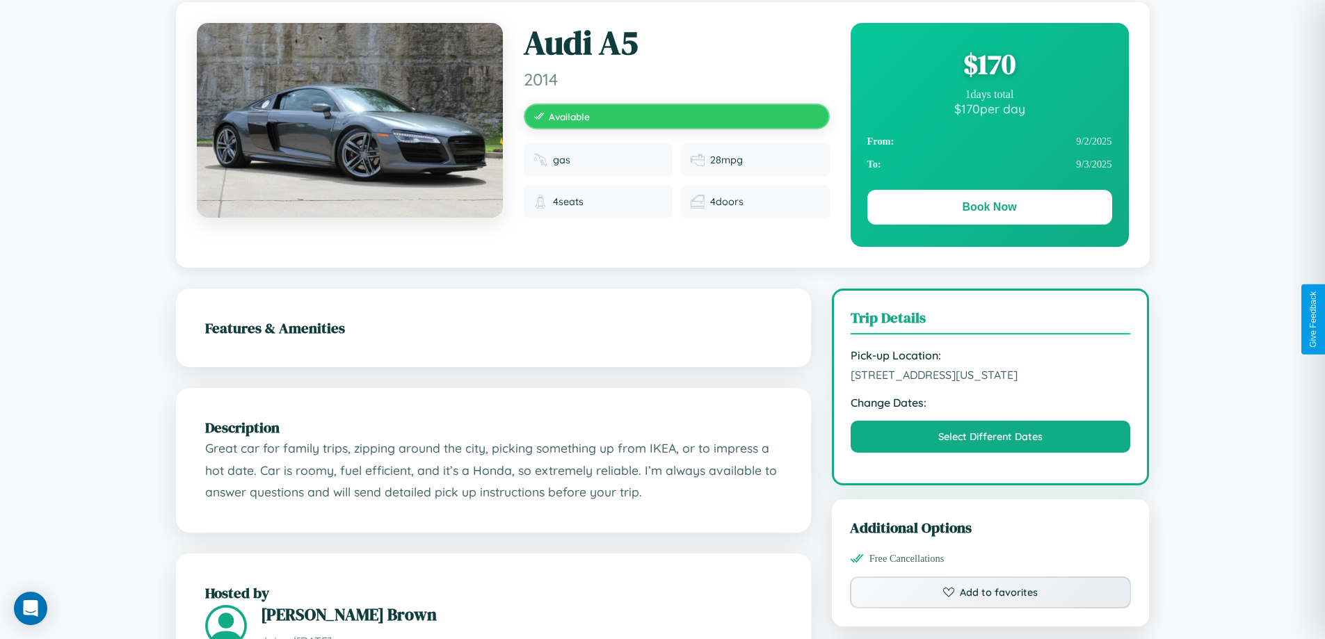
scroll to position [143, 0]
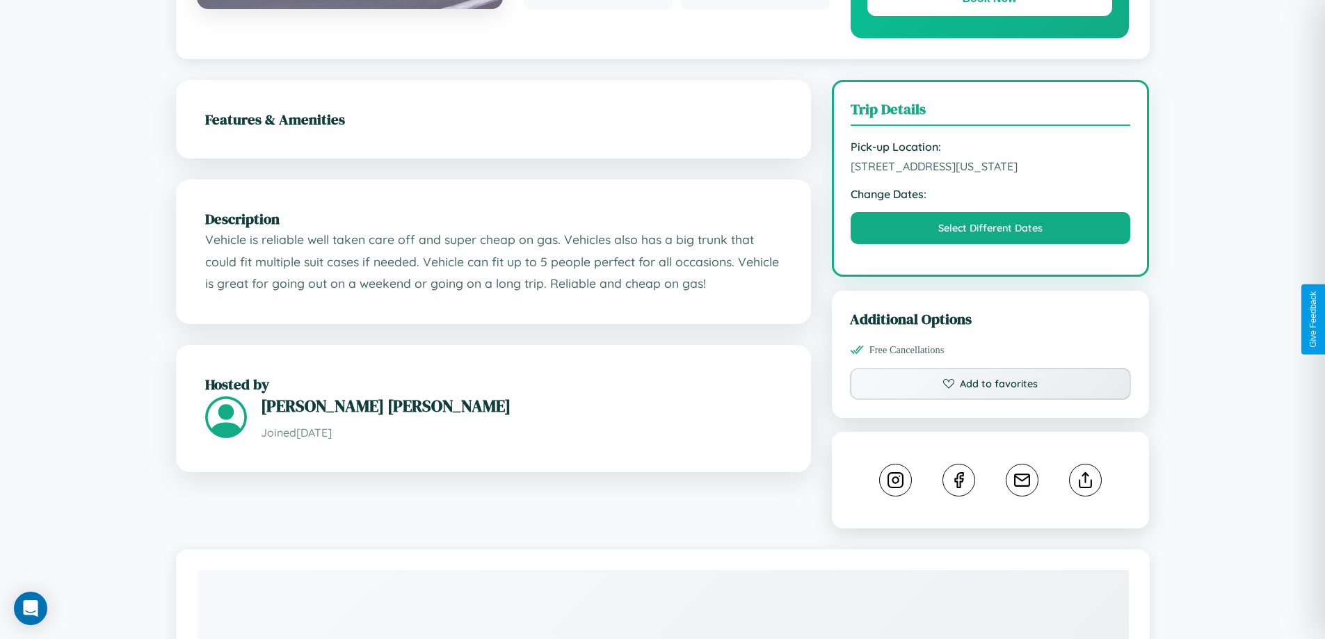
scroll to position [361, 0]
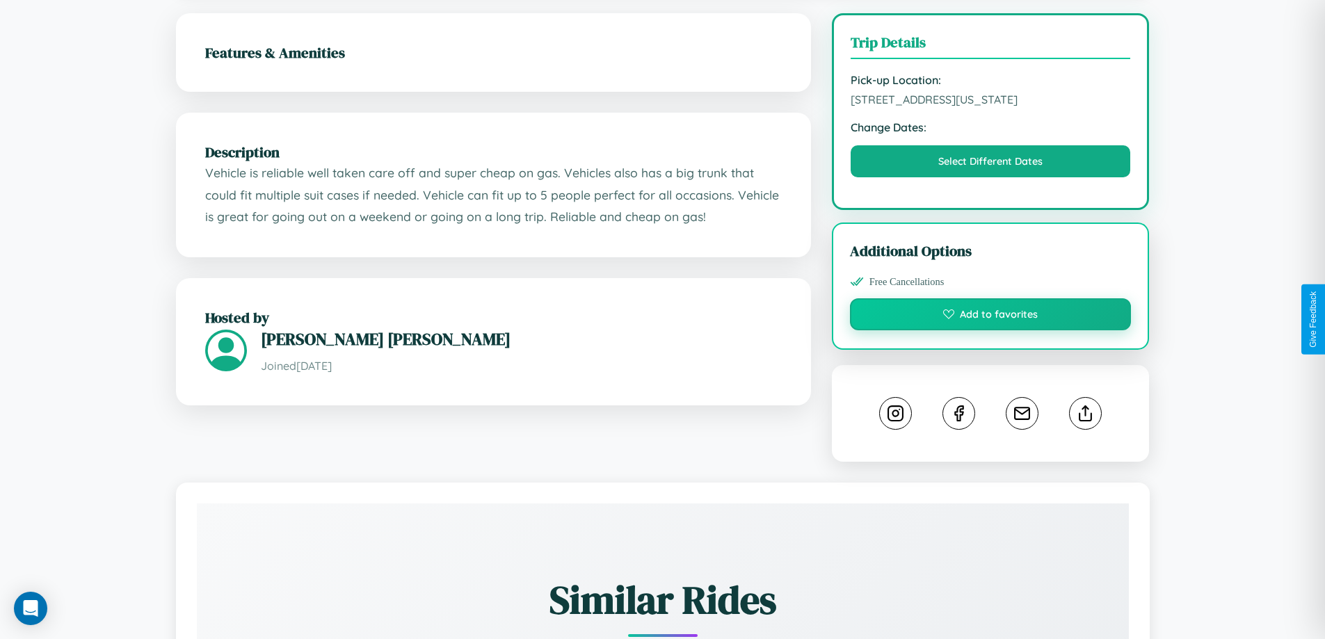
click at [990, 316] on button "Add to favorites" at bounding box center [991, 314] width 282 height 32
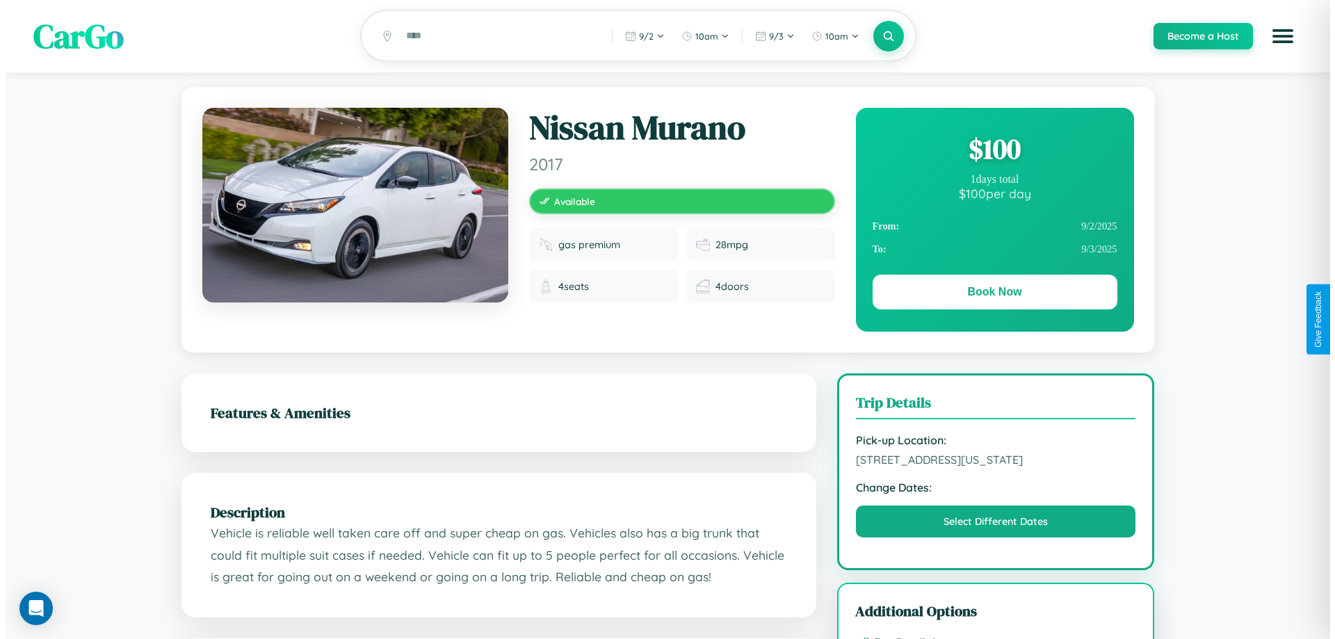
scroll to position [0, 0]
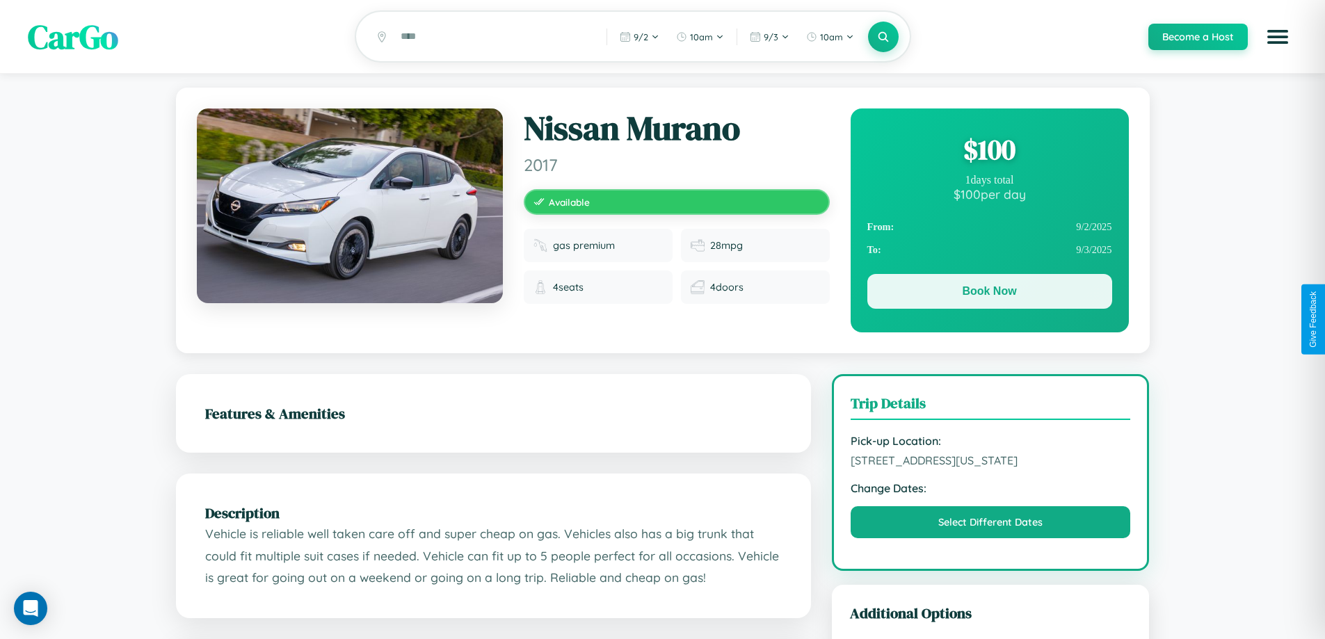
click at [989, 293] on button "Book Now" at bounding box center [989, 291] width 245 height 35
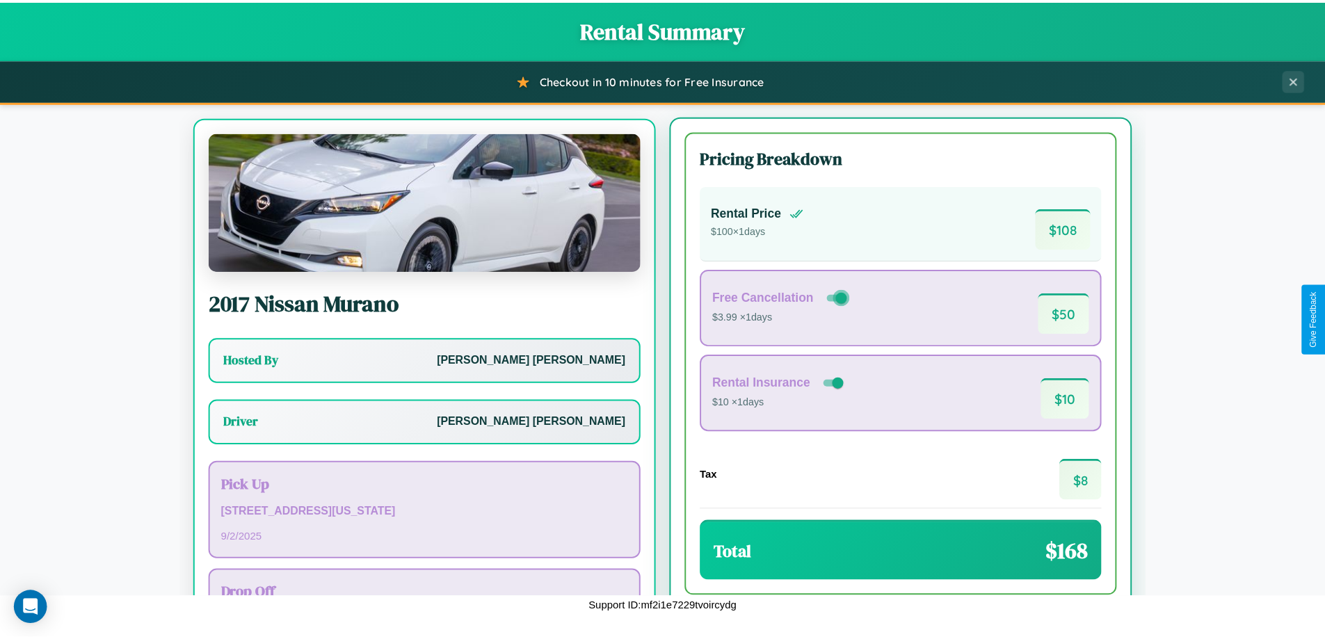
scroll to position [65, 0]
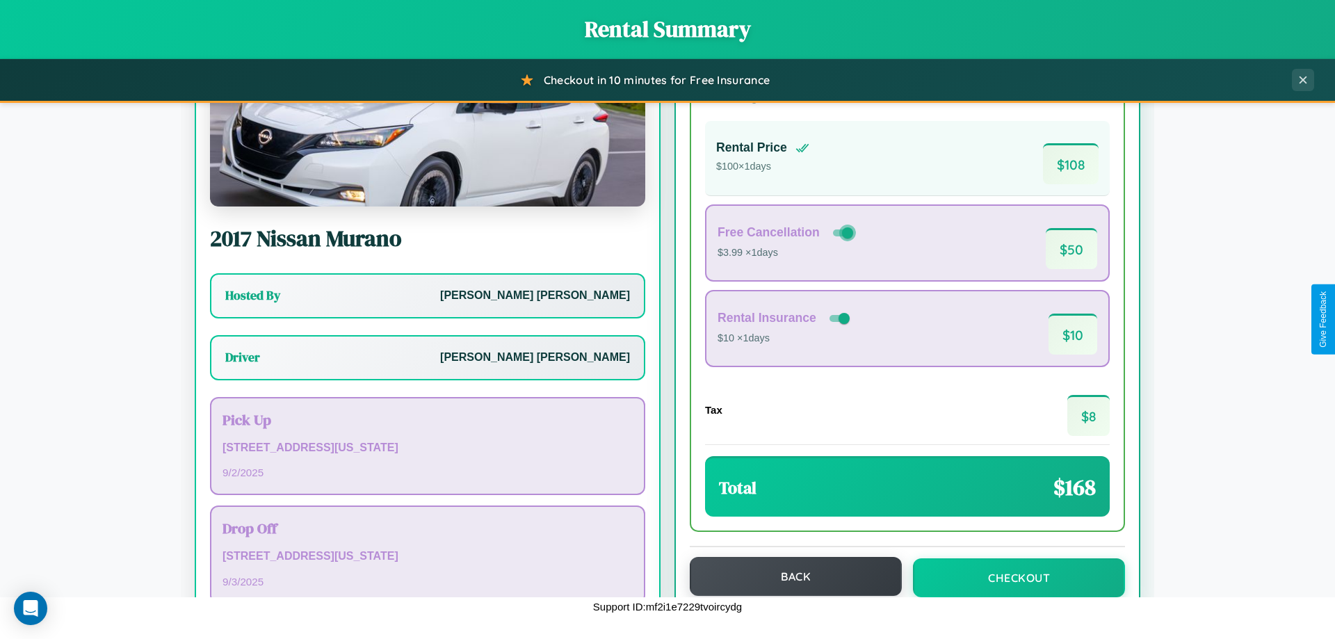
click at [789, 577] on button "Back" at bounding box center [796, 576] width 212 height 39
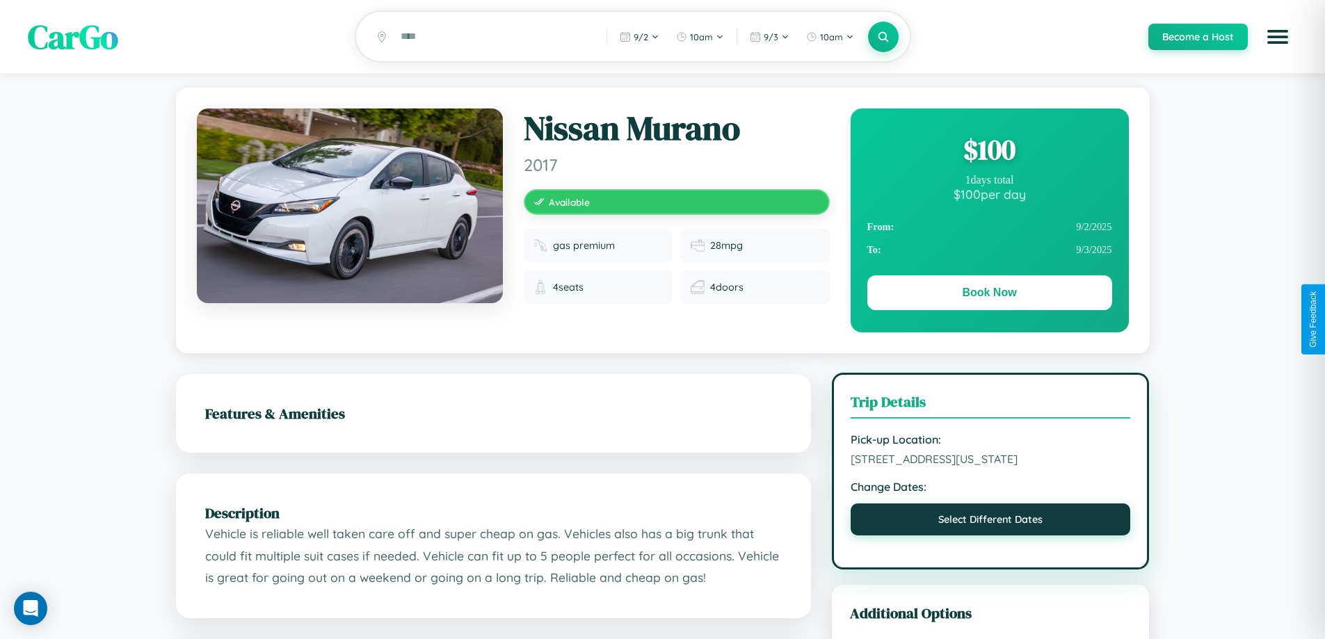
click at [990, 522] on button "Select Different Dates" at bounding box center [991, 520] width 280 height 32
select select "*"
select select "****"
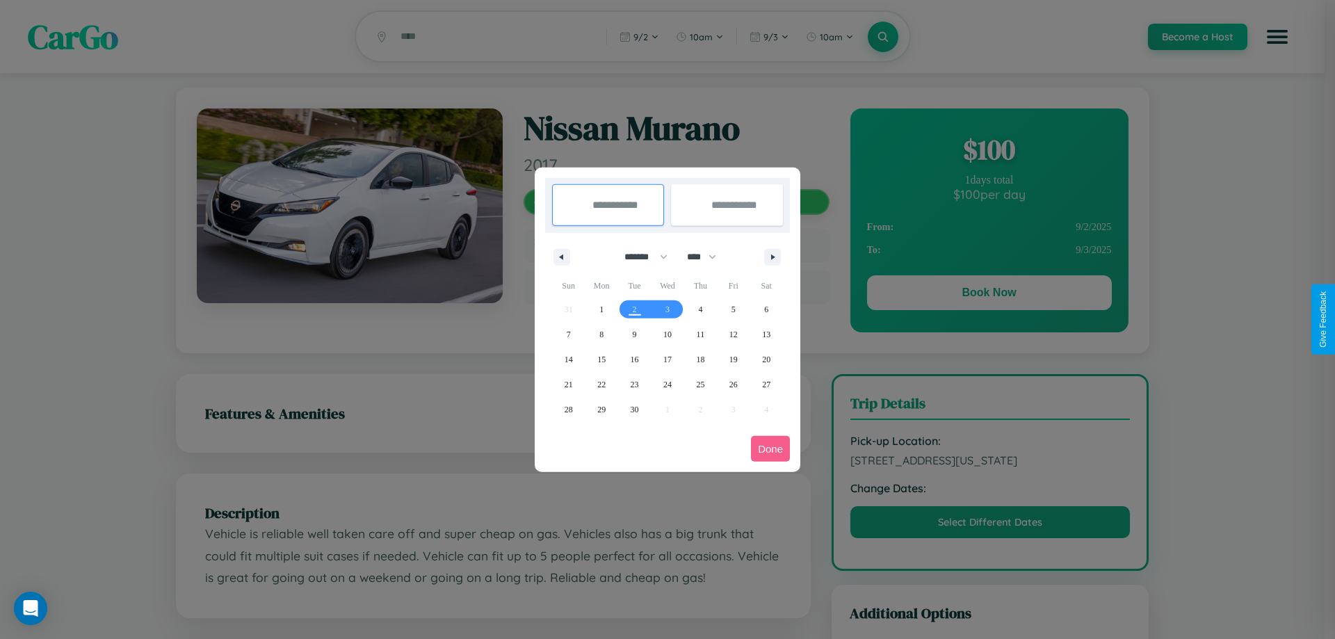
drag, startPoint x: 640, startPoint y: 257, endPoint x: 668, endPoint y: 279, distance: 35.6
click at [640, 257] on select "******* ******** ***** ***** *** **** **** ****** ********* ******* ******** **…" at bounding box center [643, 257] width 59 height 23
select select "*"
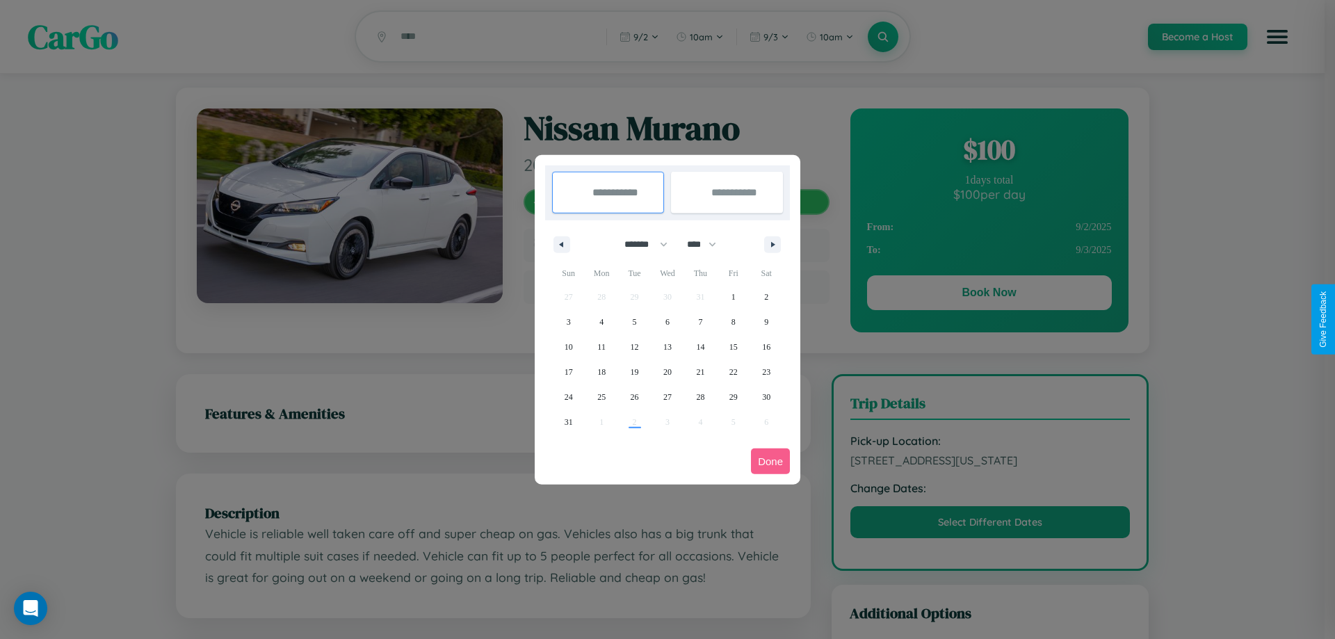
click at [708, 244] on select "**** **** **** **** **** **** **** **** **** **** **** **** **** **** **** ****…" at bounding box center [701, 244] width 42 height 23
select select "****"
click at [602, 371] on span "17" at bounding box center [601, 372] width 8 height 25
type input "**********"
click at [766, 371] on span "22" at bounding box center [766, 372] width 8 height 25
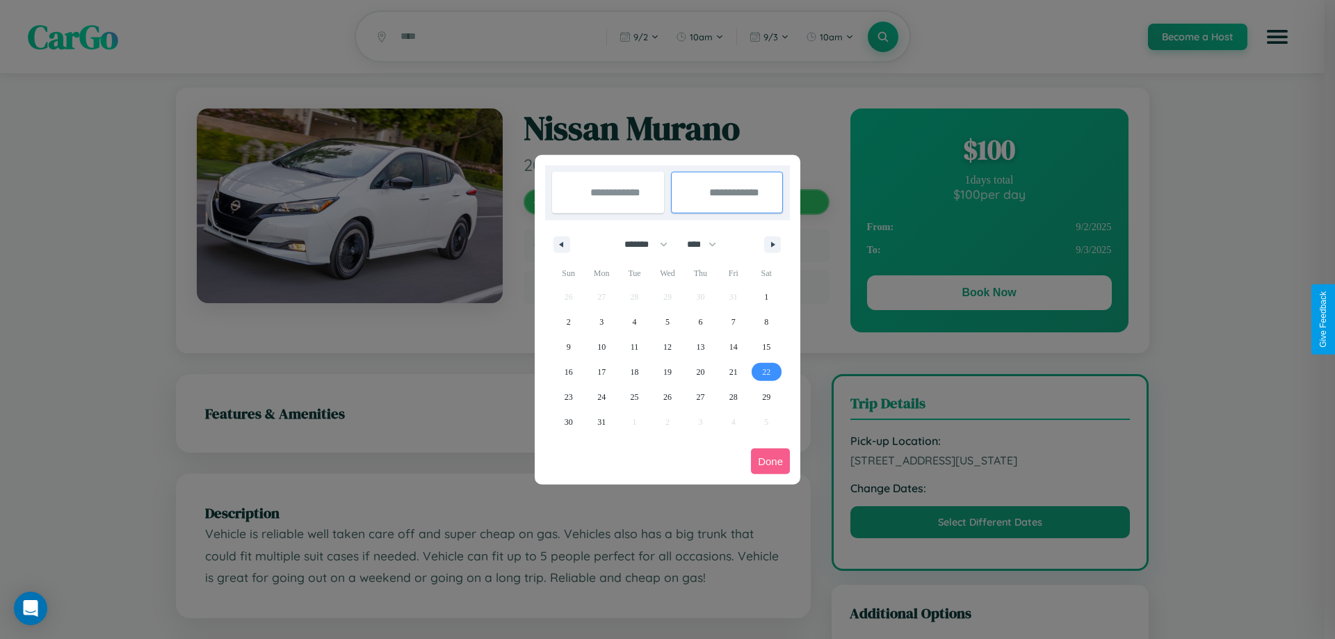
type input "**********"
click at [771, 461] on button "Done" at bounding box center [770, 462] width 39 height 26
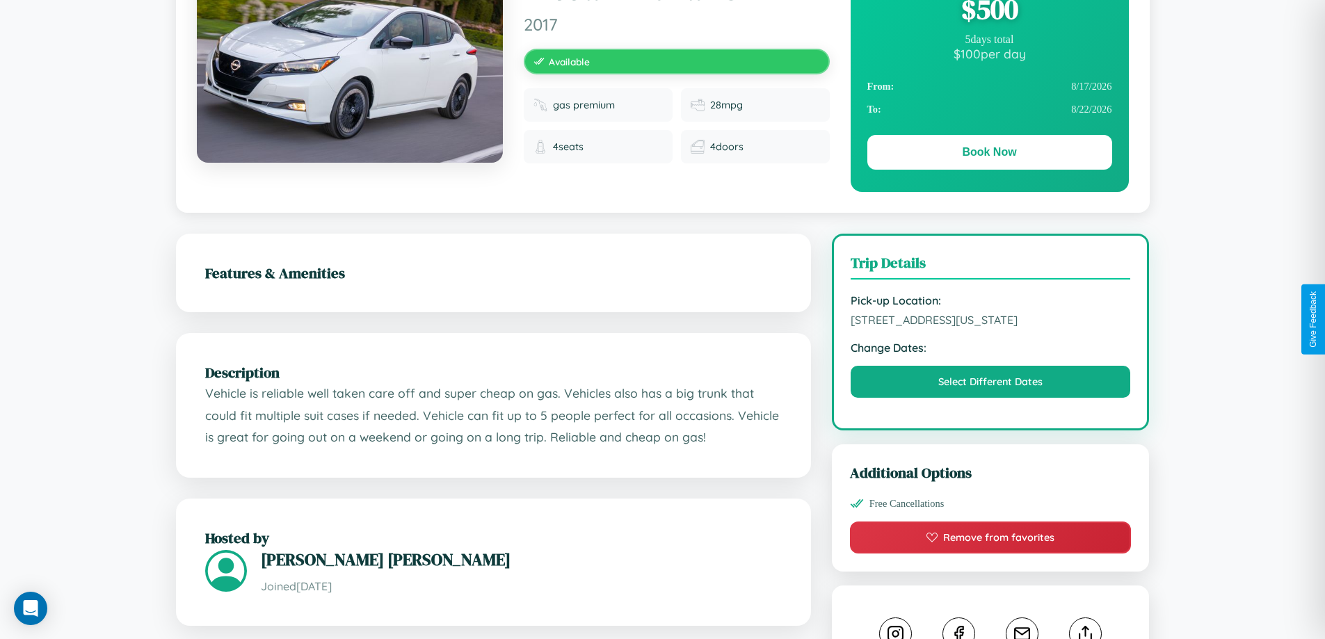
scroll to position [143, 0]
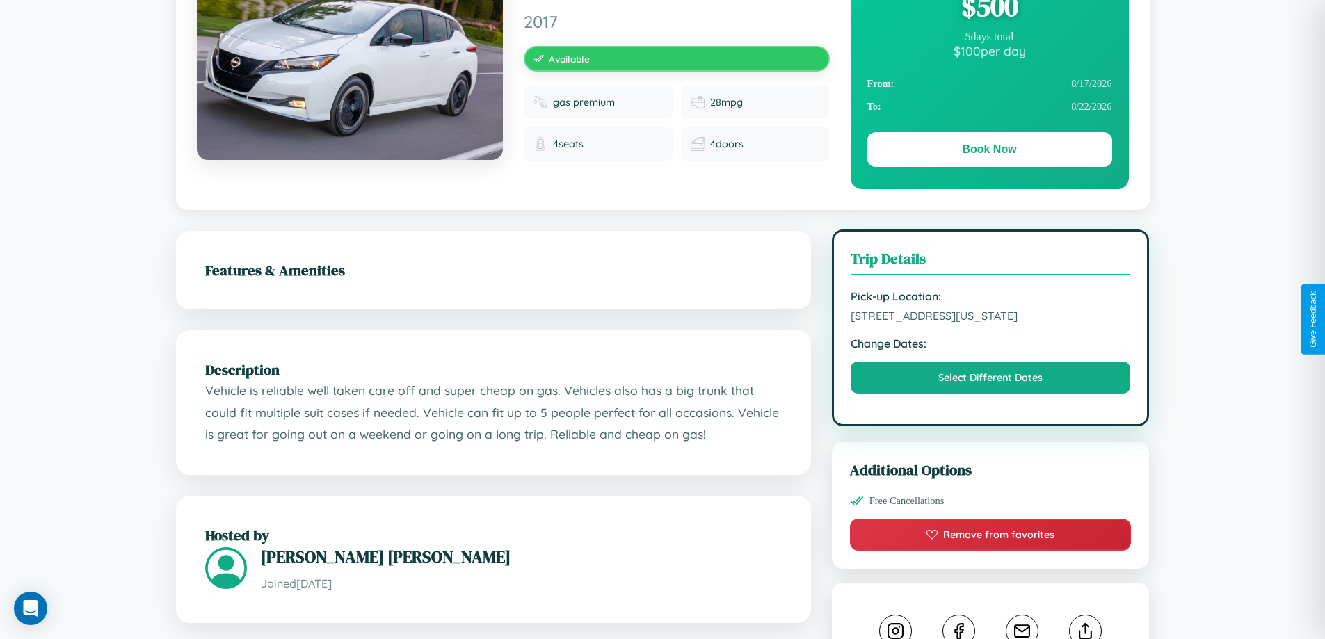
click at [990, 318] on span "8515 Maple Street Dallas Texas 45729 United States" at bounding box center [991, 316] width 280 height 14
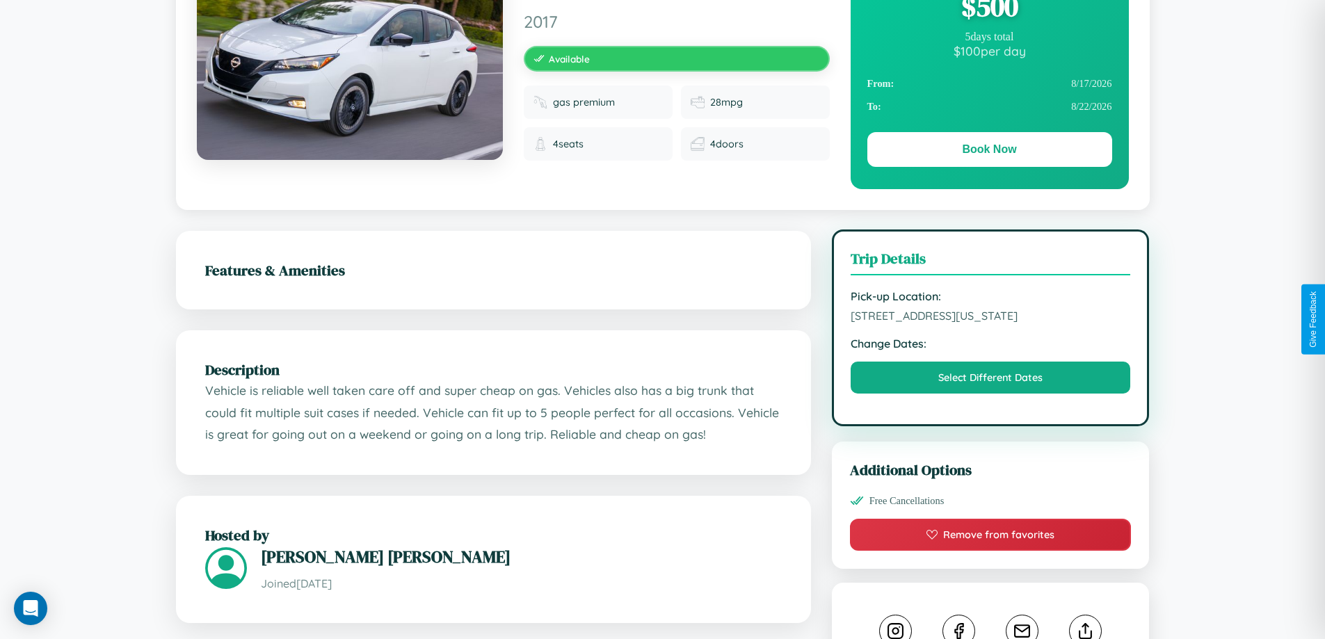
click at [990, 318] on span "8515 Maple Street Dallas Texas 45729 United States" at bounding box center [991, 316] width 280 height 14
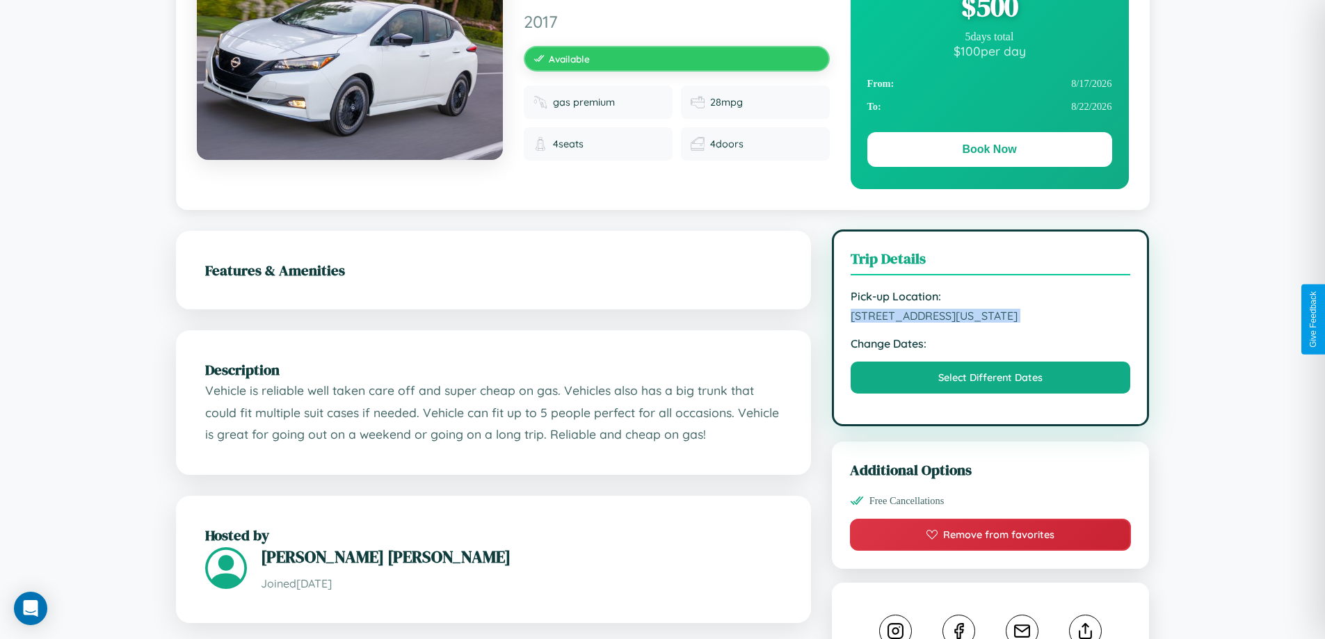
click at [990, 318] on span "8515 Maple Street Dallas Texas 45729 United States" at bounding box center [991, 316] width 280 height 14
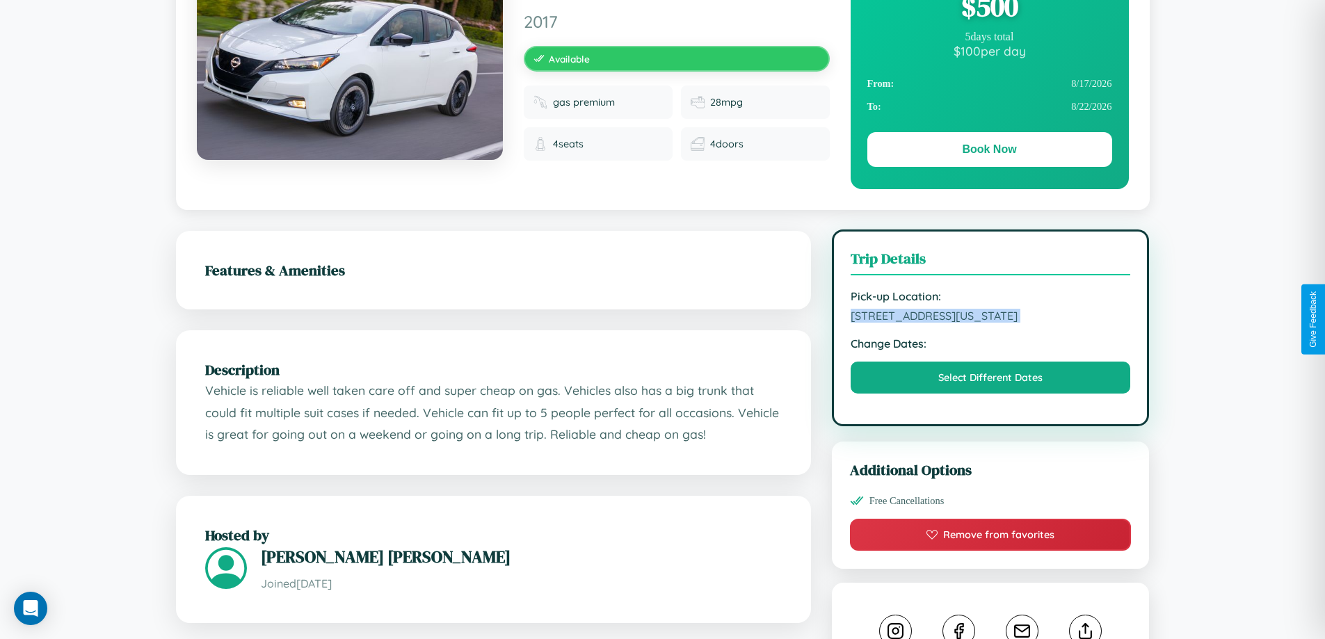
click at [990, 318] on span "8515 Maple Street Dallas Texas 45729 United States" at bounding box center [991, 316] width 280 height 14
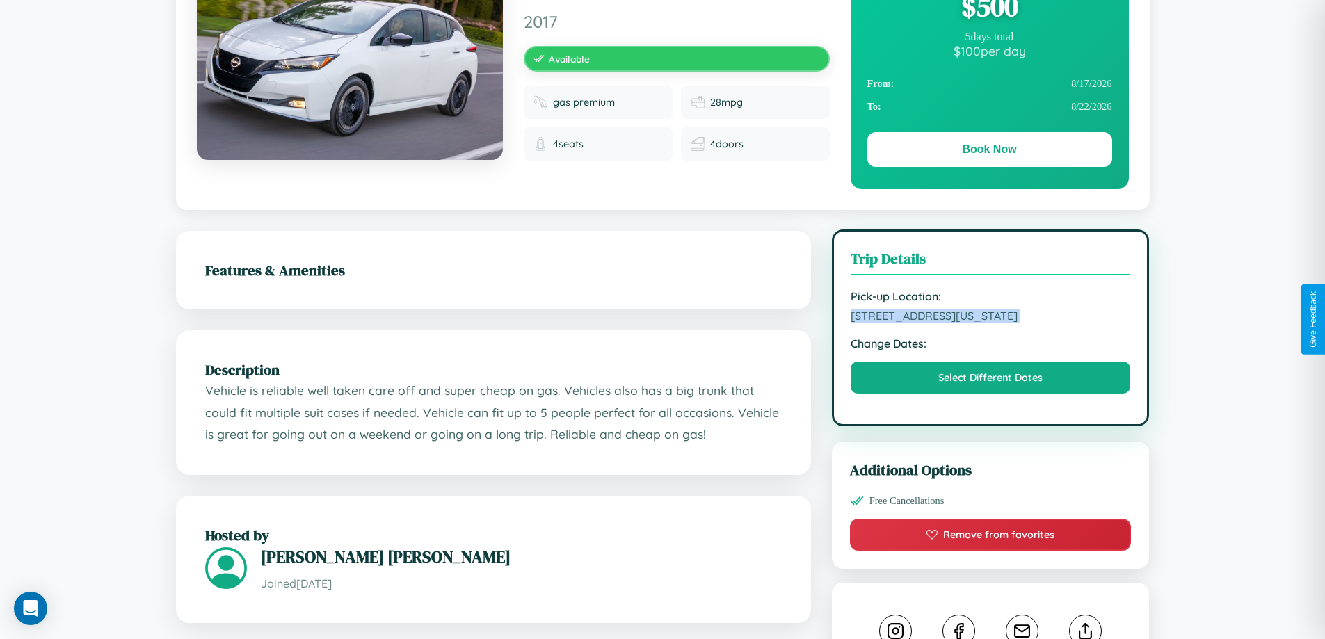
click at [990, 318] on span "8515 Maple Street Dallas Texas 45729 United States" at bounding box center [991, 316] width 280 height 14
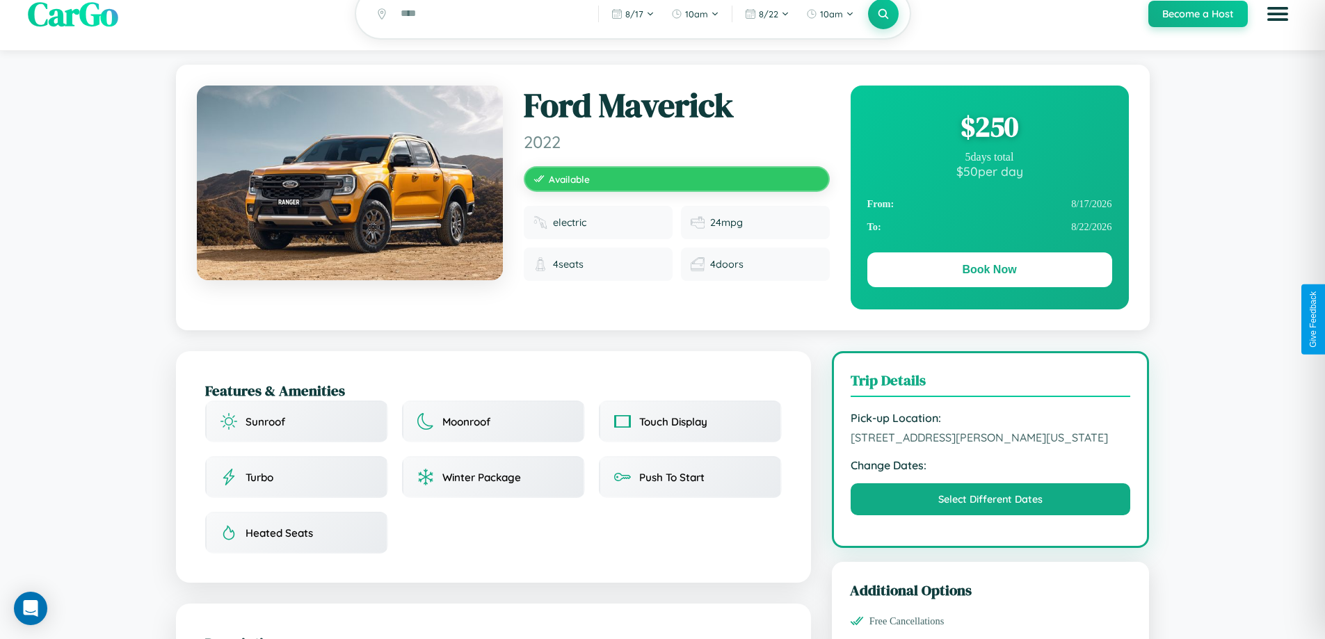
scroll to position [143, 0]
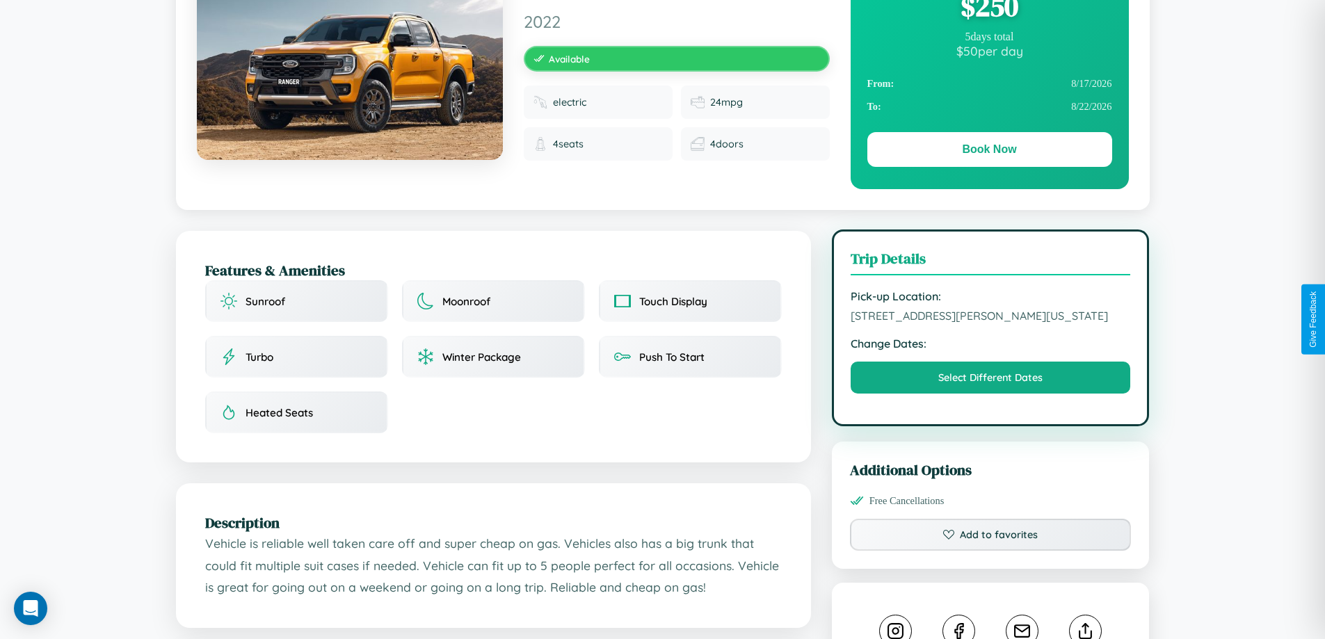
click at [990, 318] on span "[STREET_ADDRESS][PERSON_NAME][US_STATE]" at bounding box center [991, 316] width 280 height 14
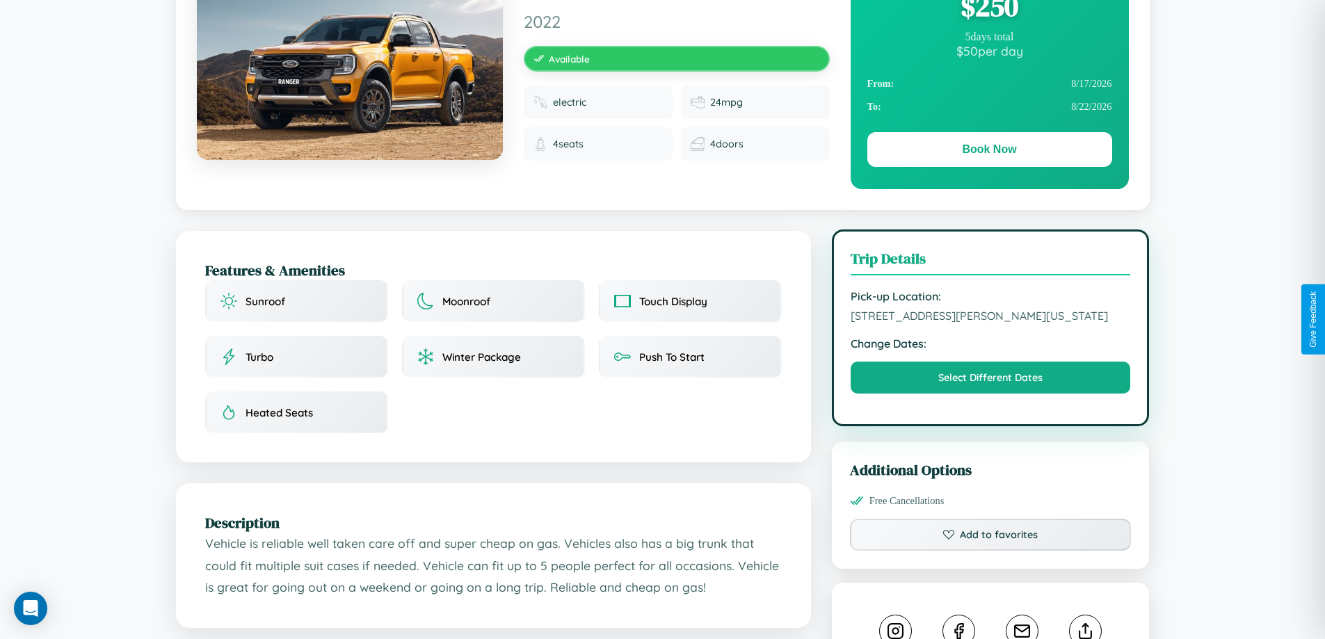
click at [990, 318] on span "[STREET_ADDRESS][PERSON_NAME][US_STATE]" at bounding box center [991, 316] width 280 height 14
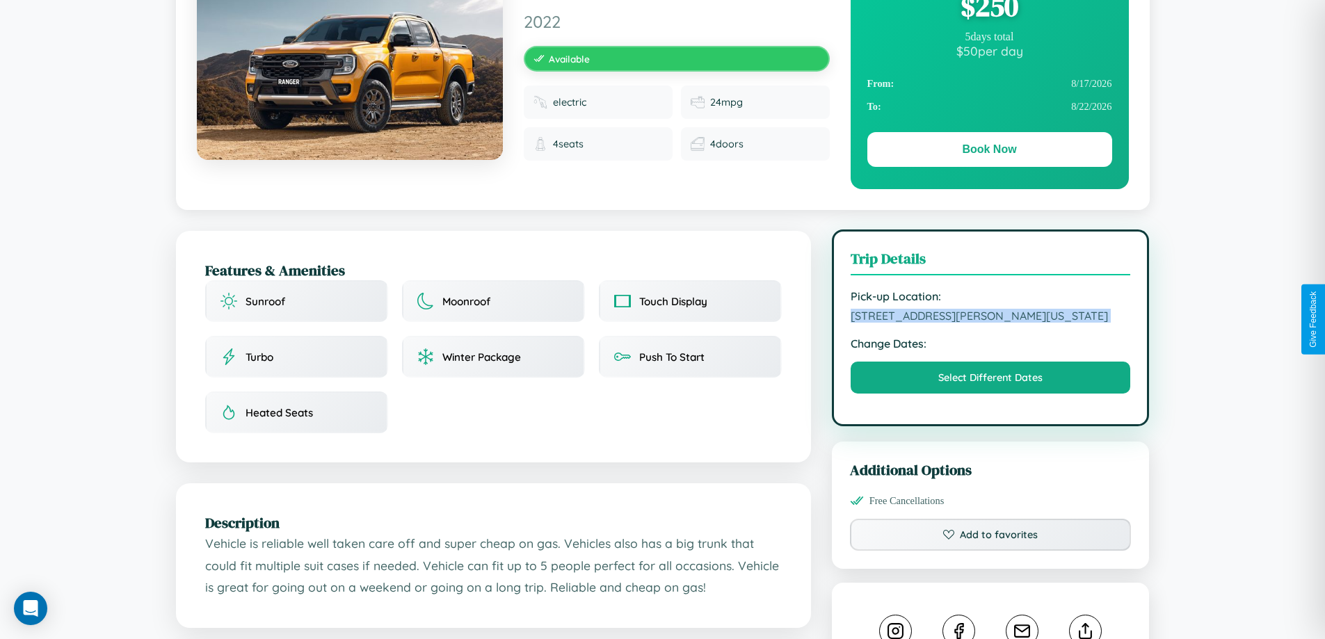
click at [990, 318] on span "[STREET_ADDRESS][PERSON_NAME][US_STATE]" at bounding box center [991, 316] width 280 height 14
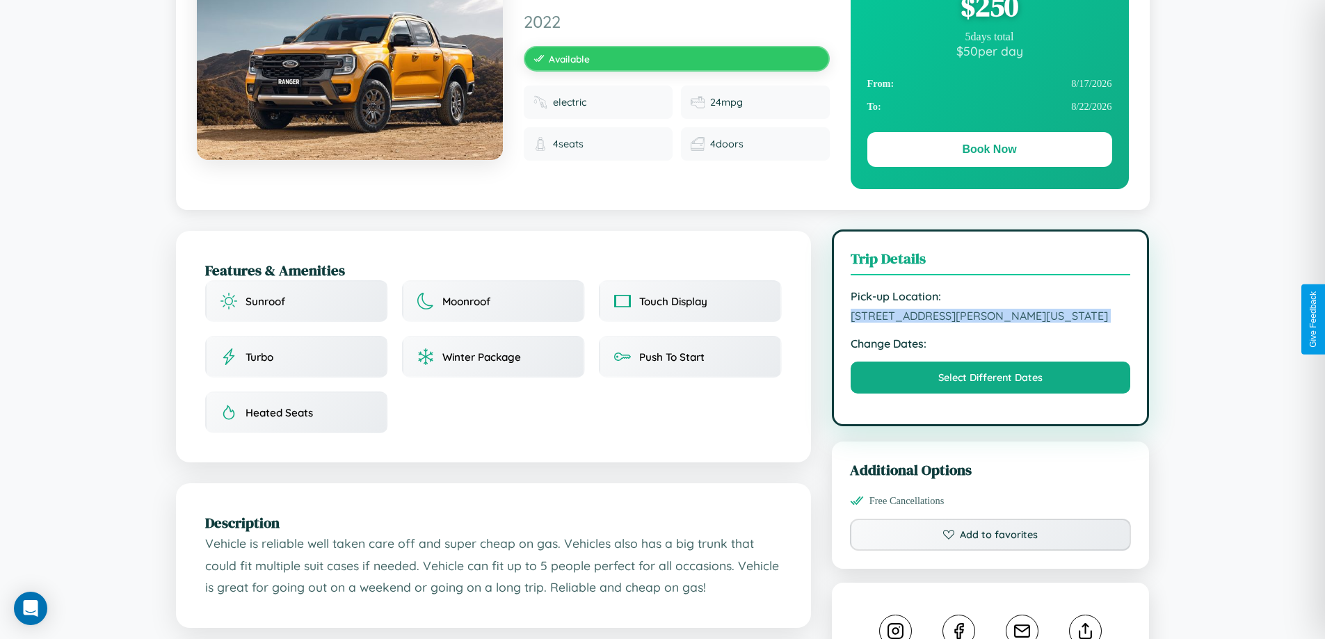
click at [990, 318] on span "[STREET_ADDRESS][PERSON_NAME][US_STATE]" at bounding box center [991, 316] width 280 height 14
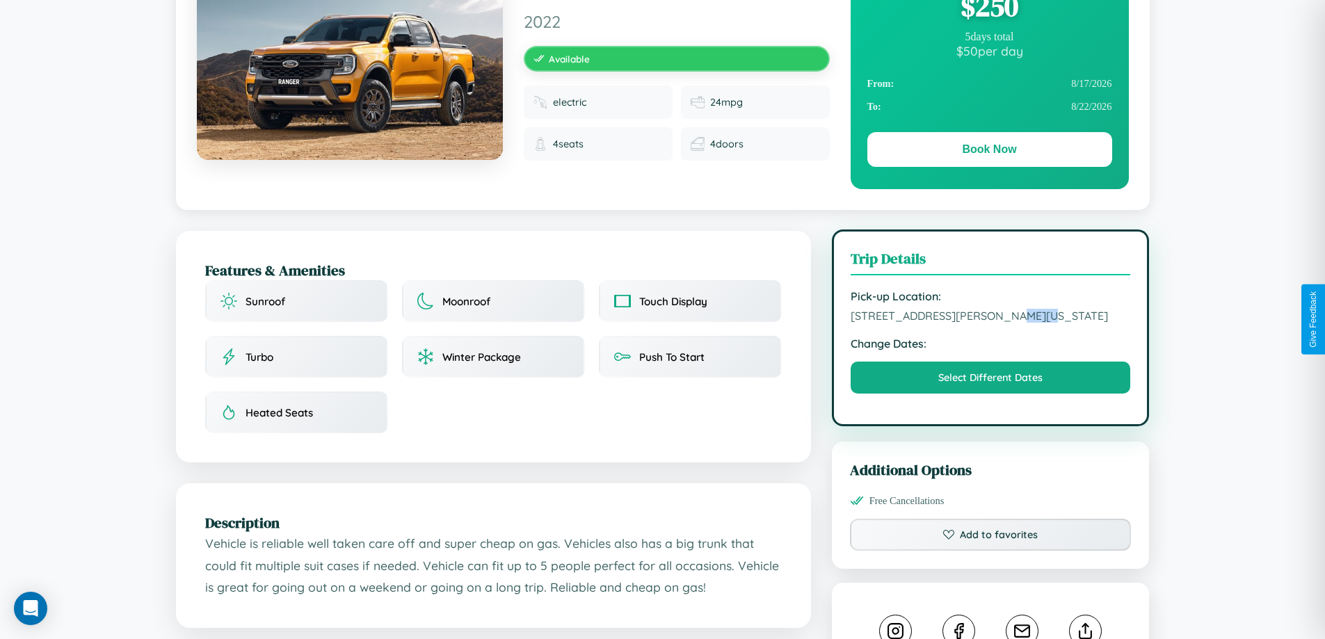
click at [990, 318] on span "[STREET_ADDRESS][PERSON_NAME][US_STATE]" at bounding box center [991, 316] width 280 height 14
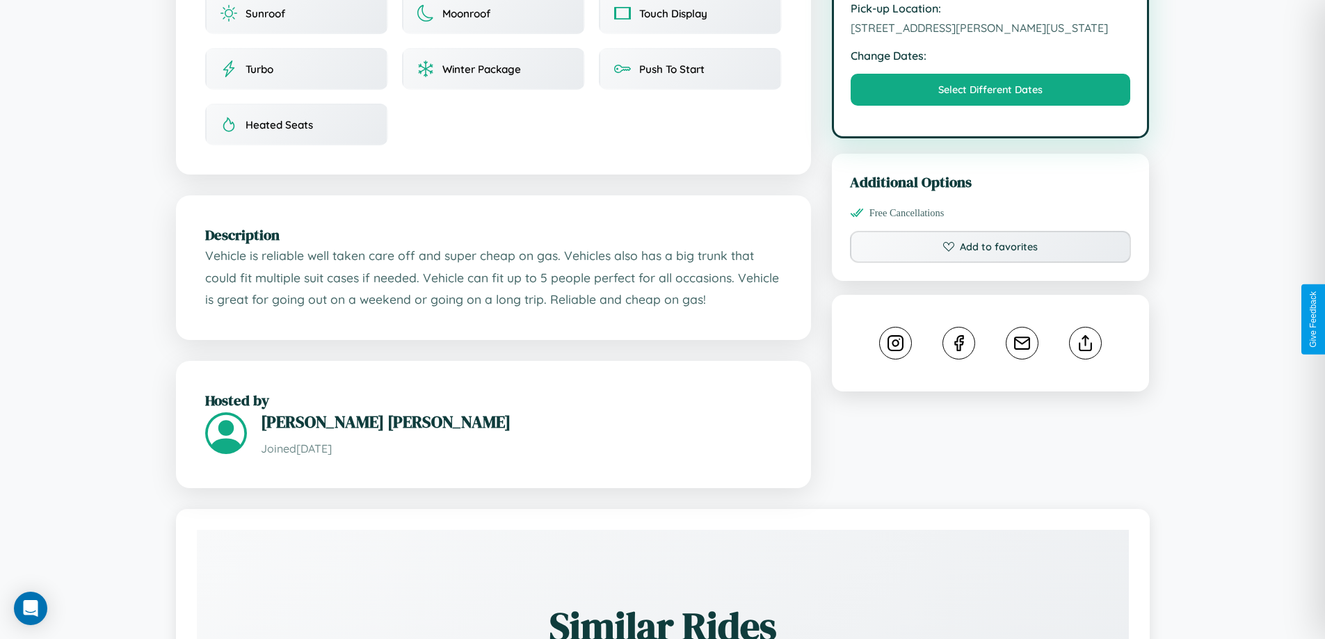
scroll to position [457, 0]
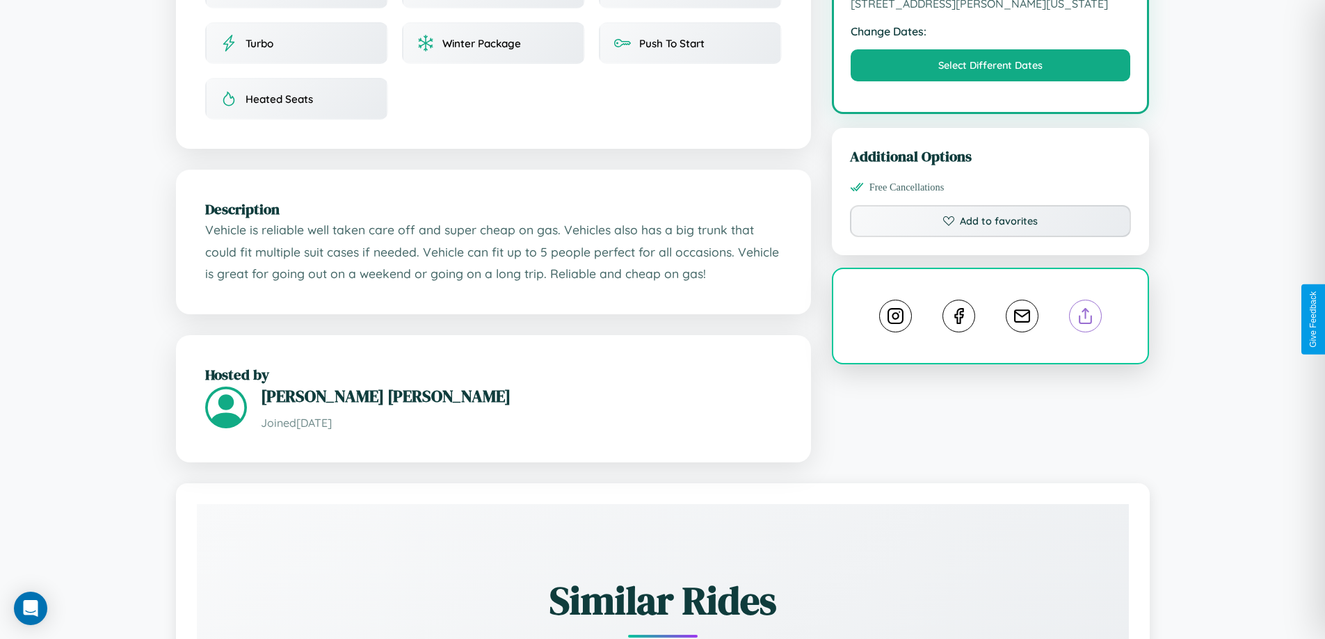
click at [1086, 318] on line at bounding box center [1086, 314] width 0 height 10
